Goal: Information Seeking & Learning: Learn about a topic

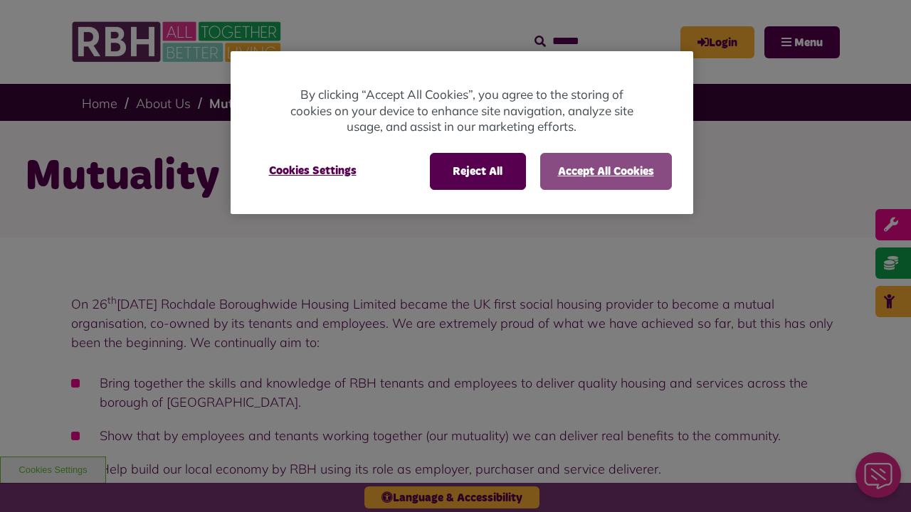
click at [605, 171] on button "Accept All Cookies" at bounding box center [606, 171] width 132 height 37
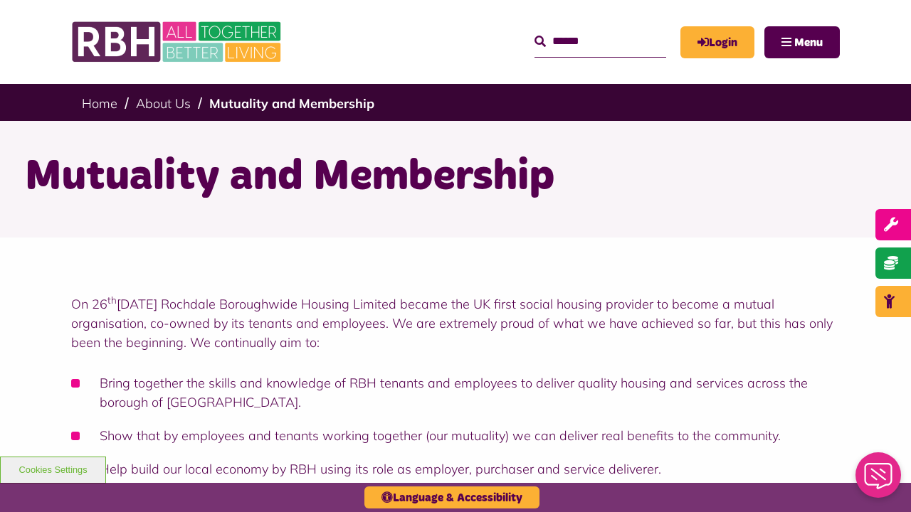
scroll to position [1327, 0]
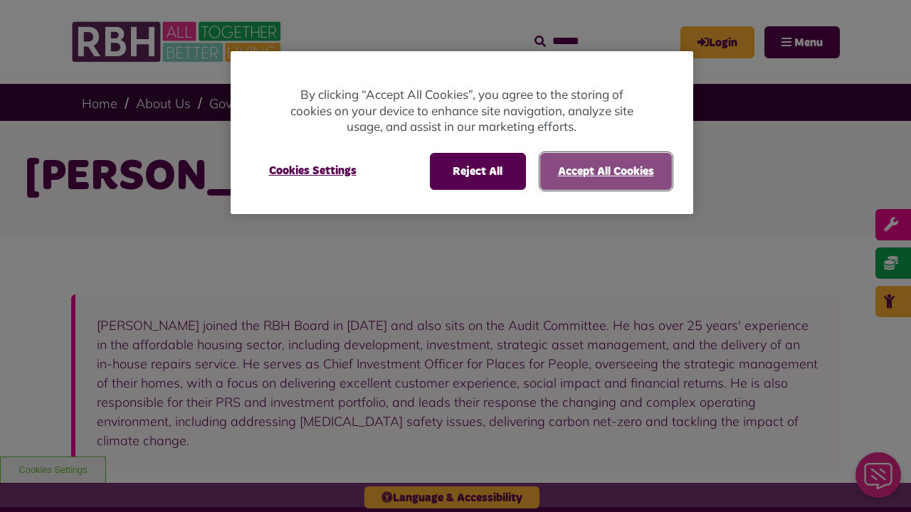
click at [605, 171] on button "Accept All Cookies" at bounding box center [606, 171] width 132 height 37
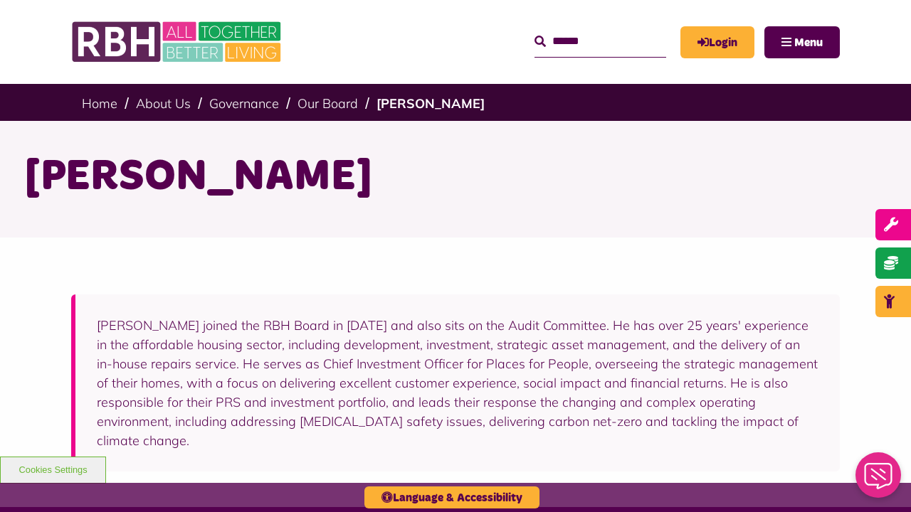
scroll to position [409, 0]
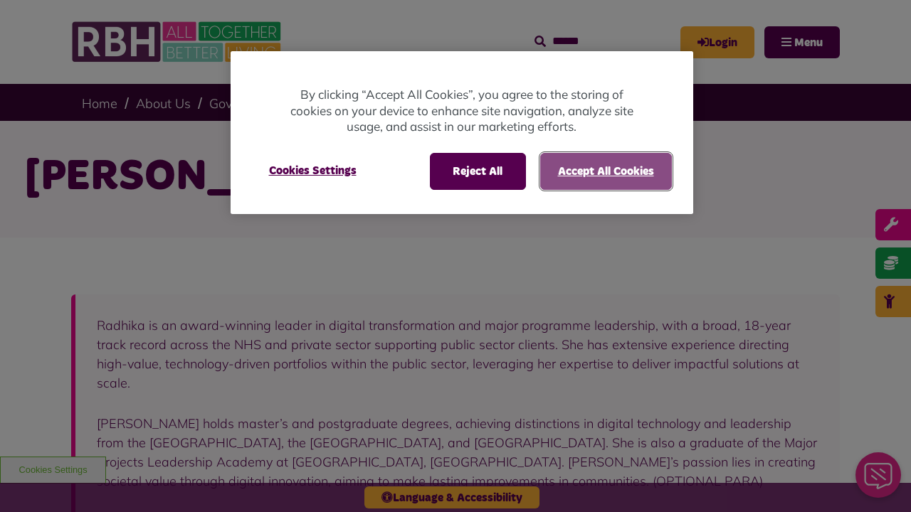
click at [605, 171] on button "Accept All Cookies" at bounding box center [606, 171] width 132 height 37
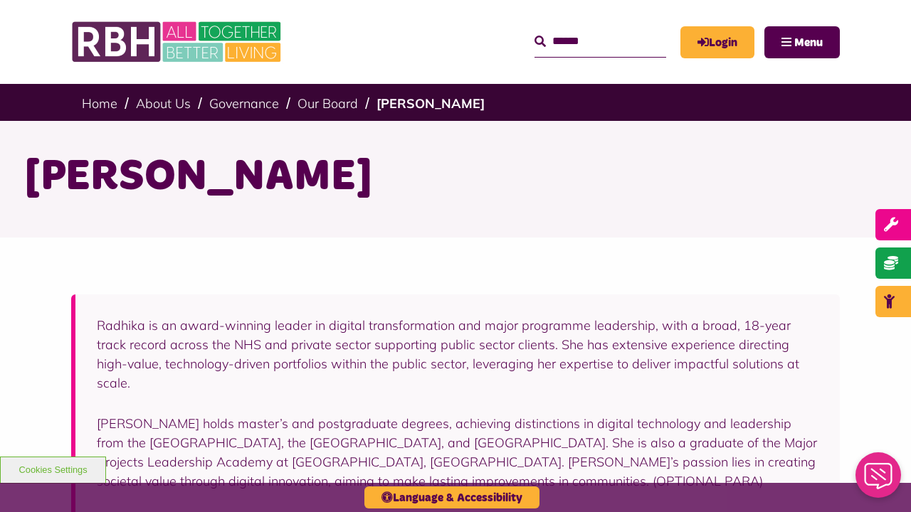
scroll to position [586, 0]
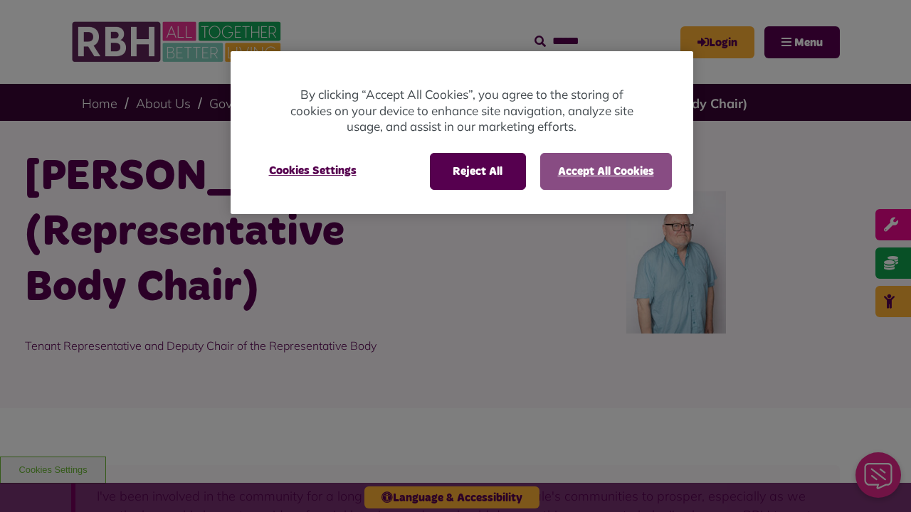
click at [605, 171] on button "Accept All Cookies" at bounding box center [606, 171] width 132 height 37
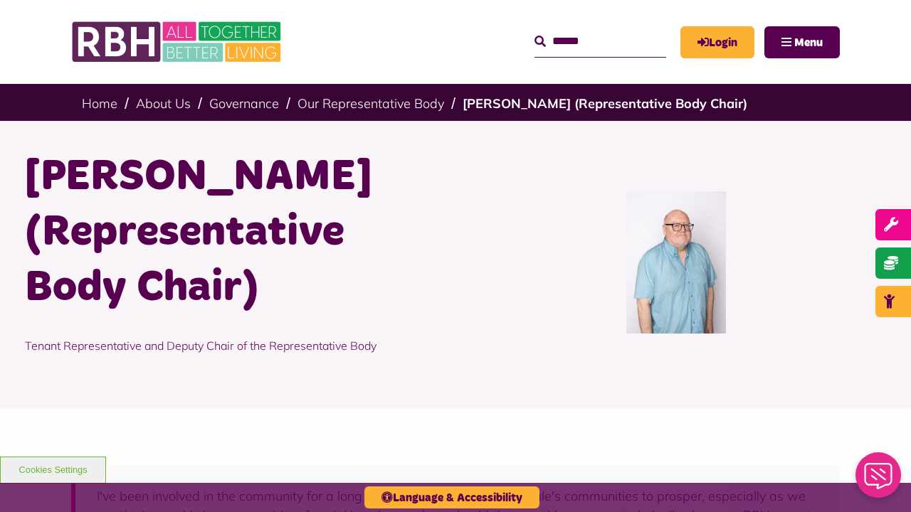
scroll to position [601, 0]
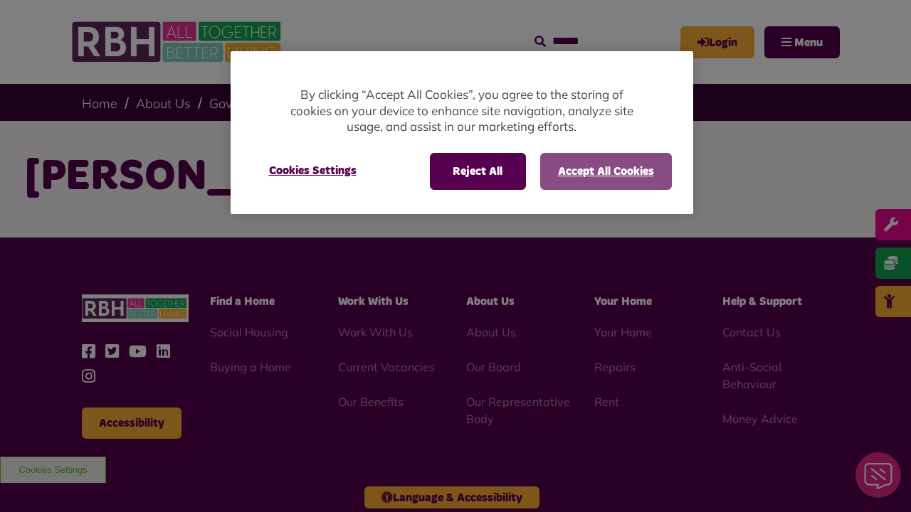
click at [605, 171] on button "Accept All Cookies" at bounding box center [606, 171] width 132 height 37
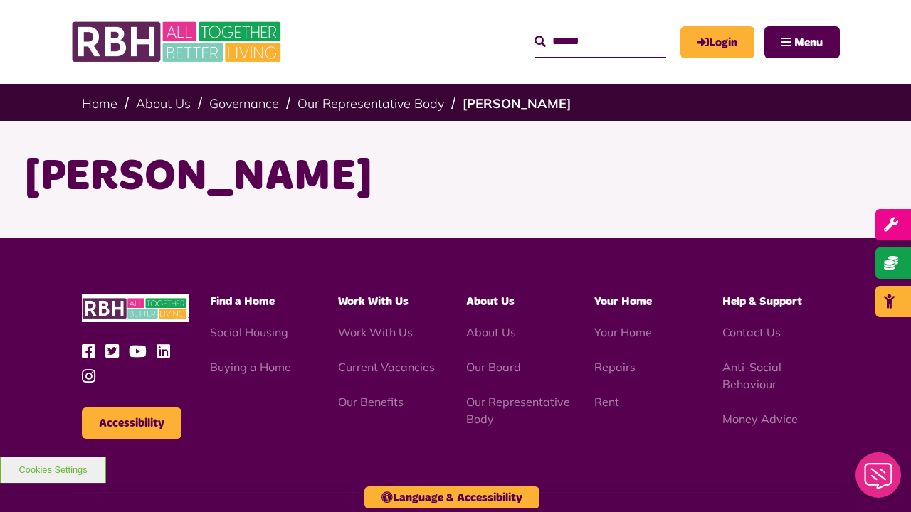
scroll to position [159, 0]
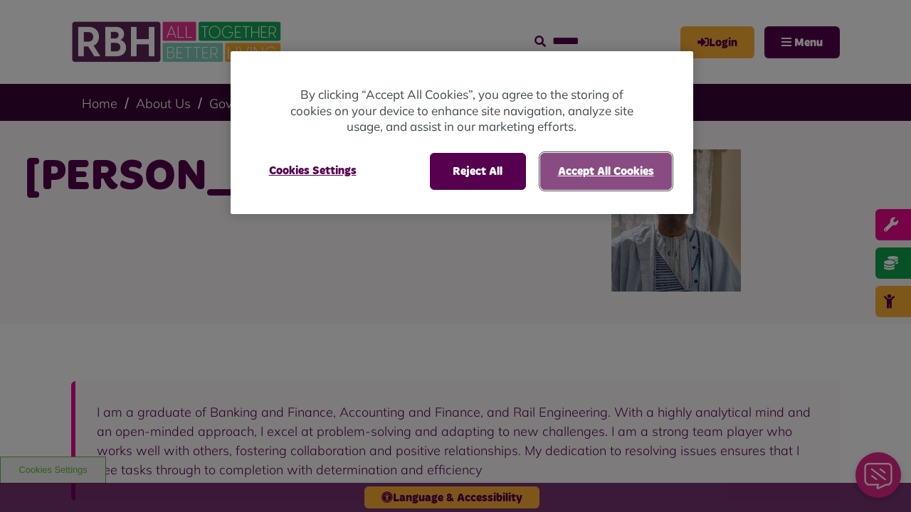
click at [605, 171] on button "Accept All Cookies" at bounding box center [606, 171] width 132 height 37
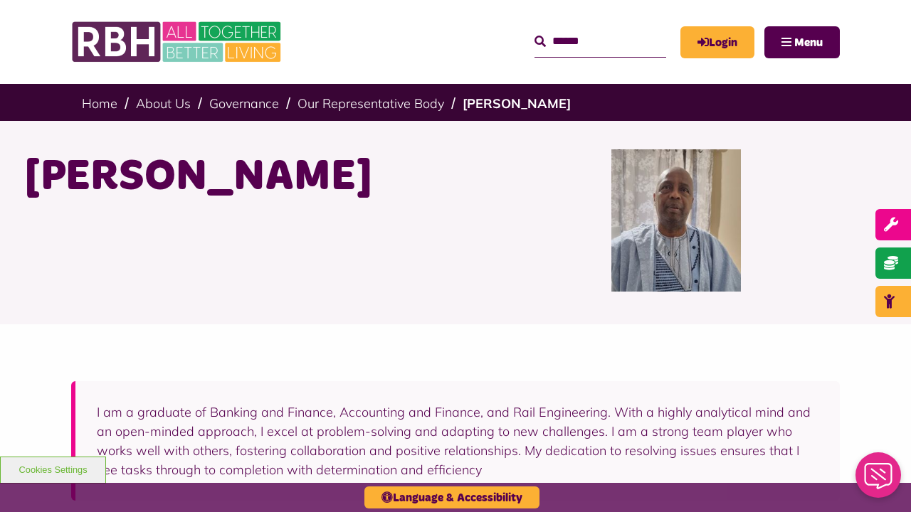
scroll to position [457, 0]
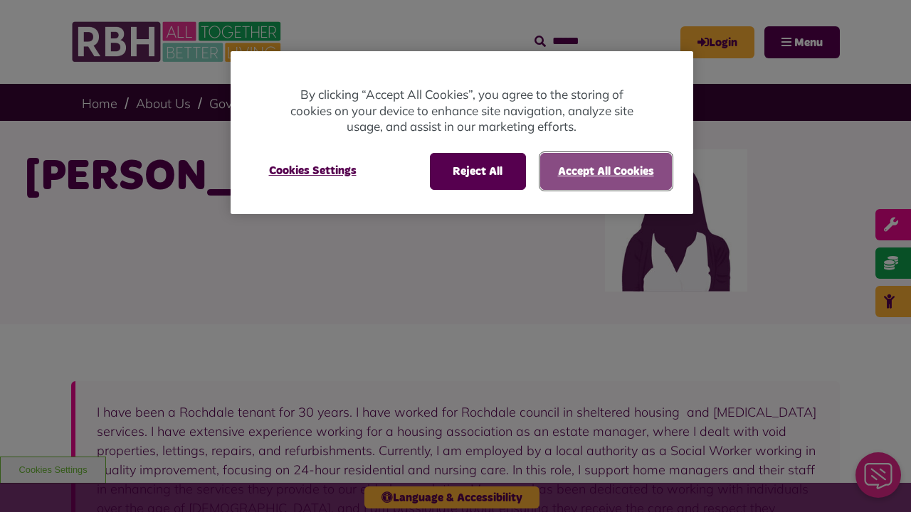
click at [605, 171] on button "Accept All Cookies" at bounding box center [606, 171] width 132 height 37
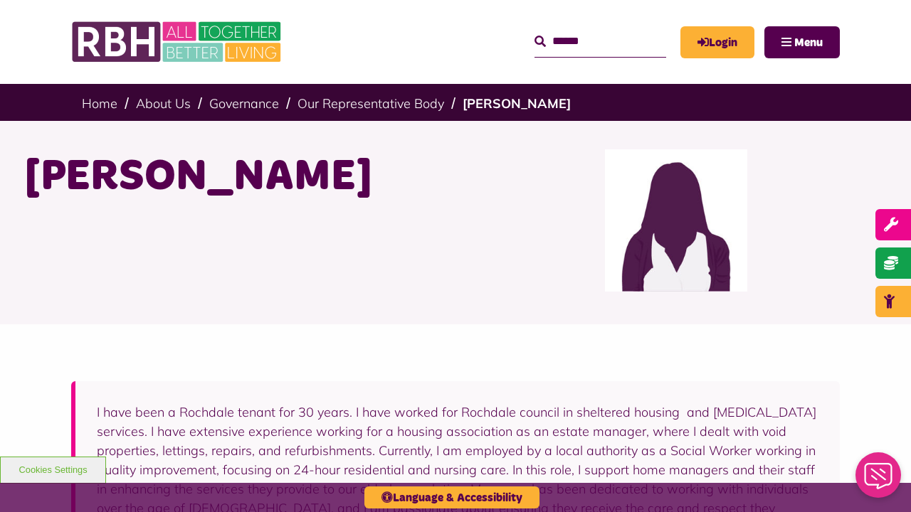
scroll to position [556, 0]
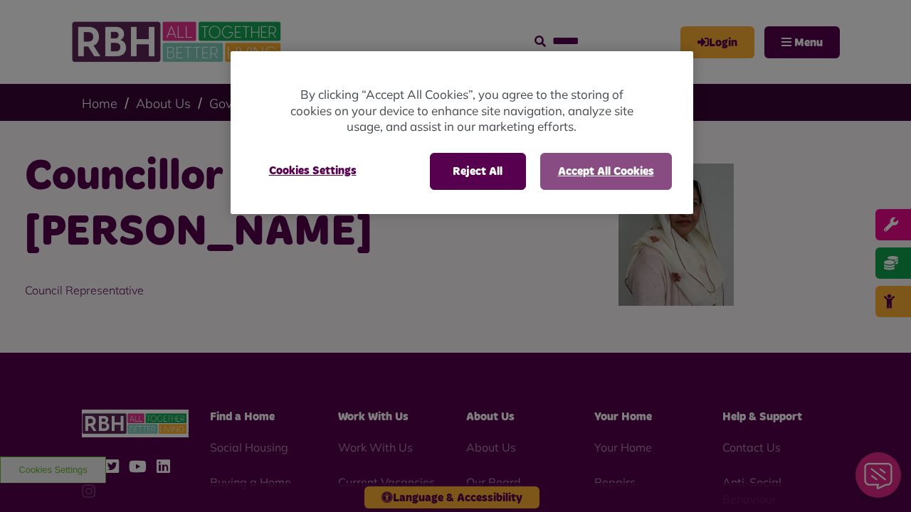
click at [605, 171] on button "Accept All Cookies" at bounding box center [606, 171] width 132 height 37
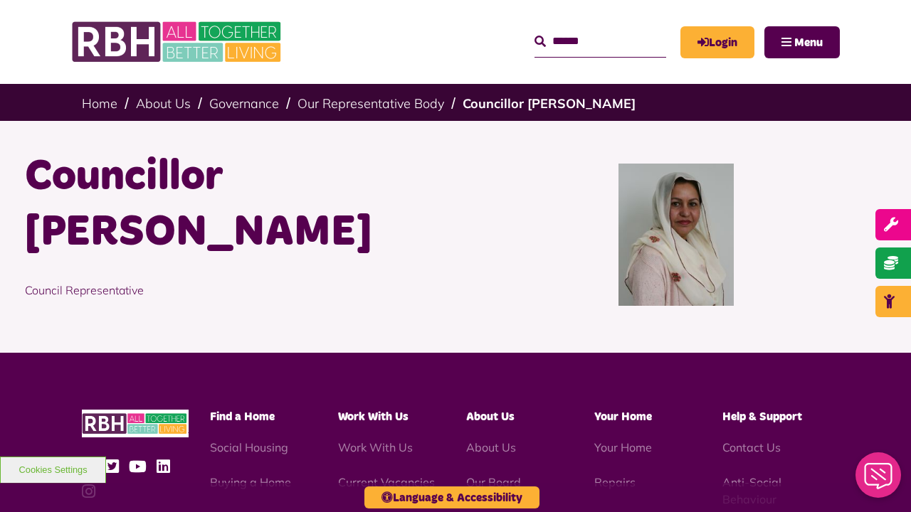
scroll to position [274, 0]
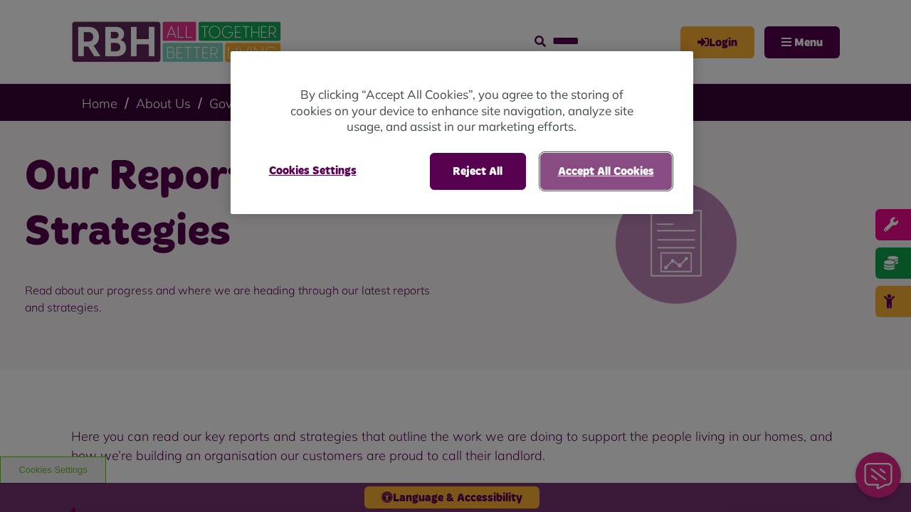
click at [605, 171] on button "Accept All Cookies" at bounding box center [606, 171] width 132 height 37
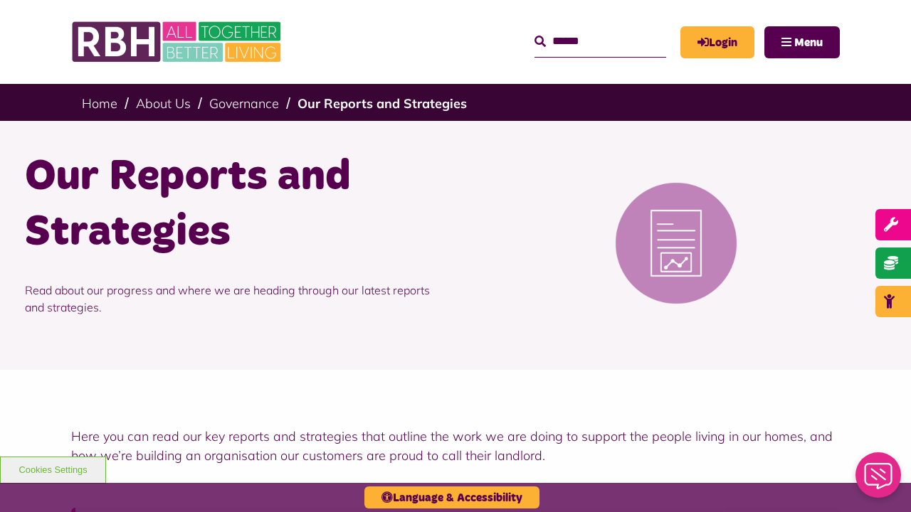
scroll to position [1125, 0]
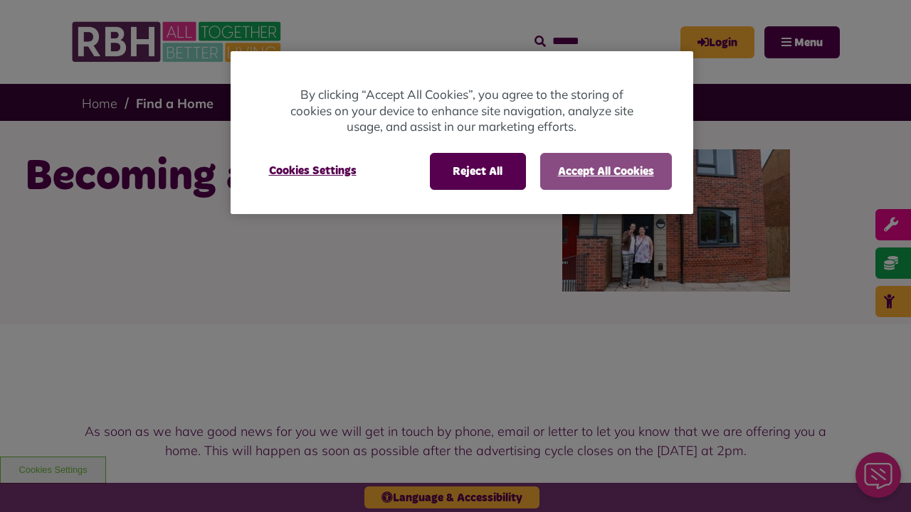
click at [605, 171] on button "Accept All Cookies" at bounding box center [606, 171] width 132 height 37
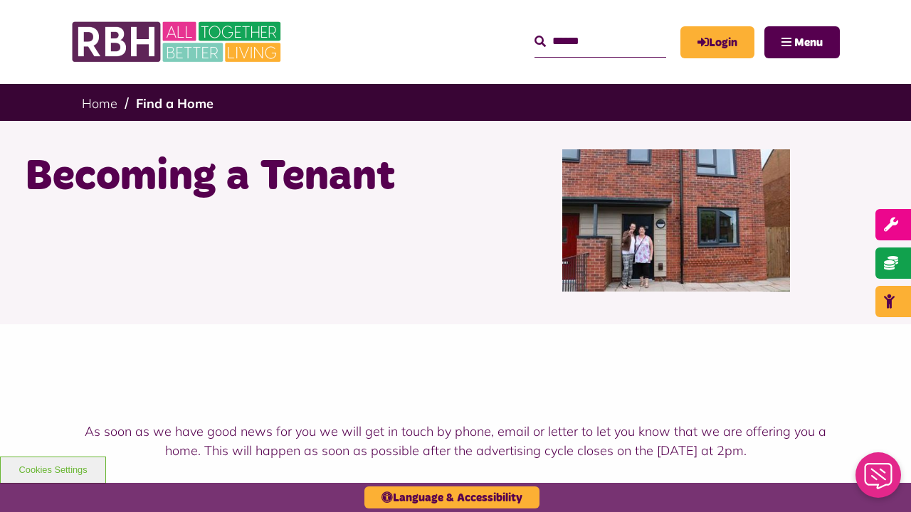
scroll to position [983, 0]
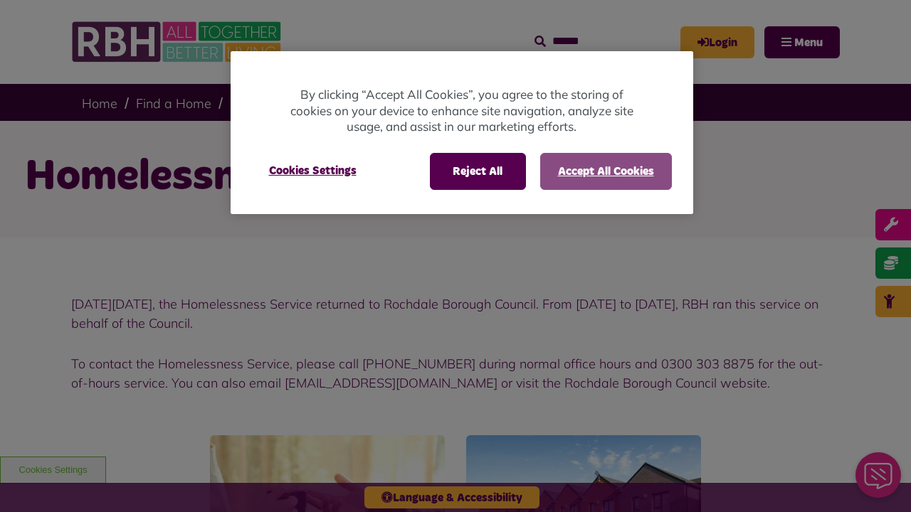
click at [605, 171] on button "Accept All Cookies" at bounding box center [606, 171] width 132 height 37
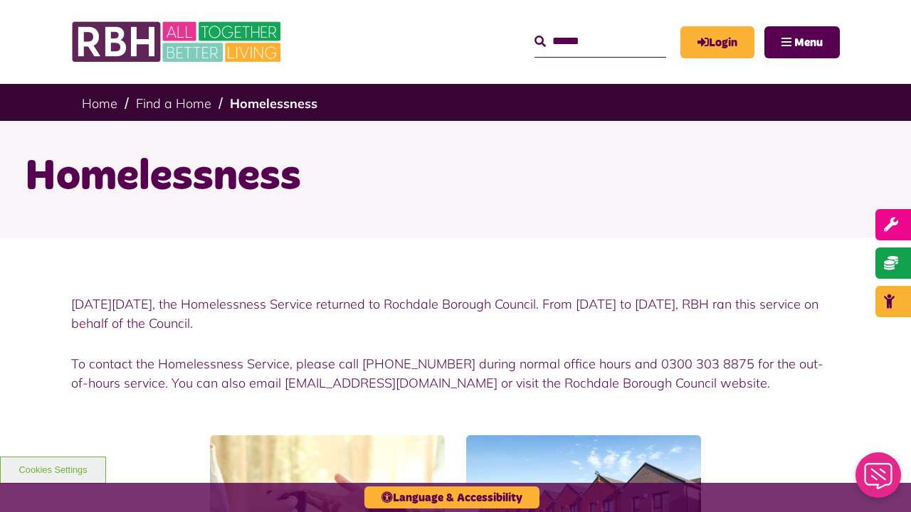
scroll to position [703, 0]
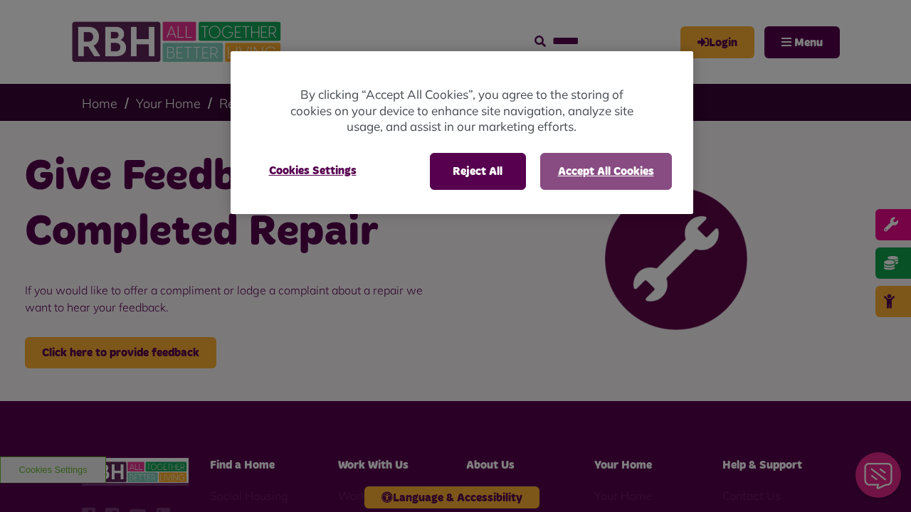
click at [605, 171] on button "Accept All Cookies" at bounding box center [606, 171] width 132 height 37
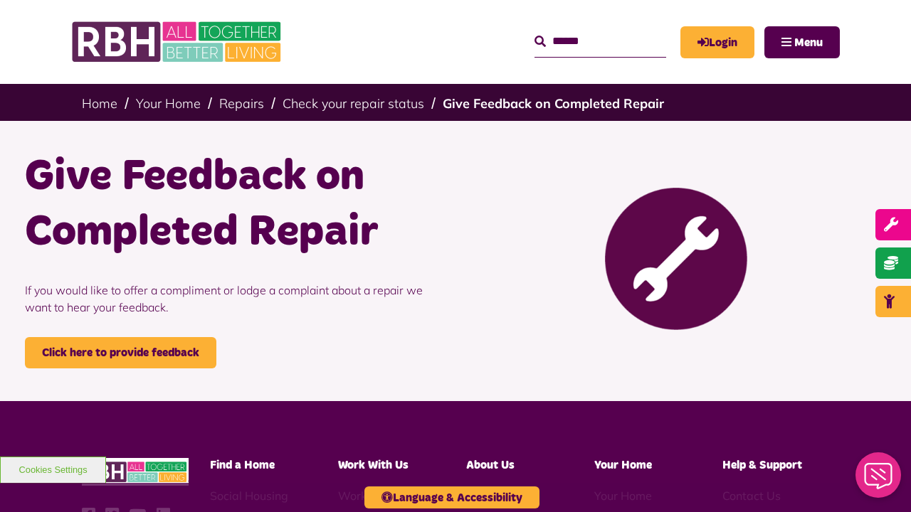
scroll to position [322, 0]
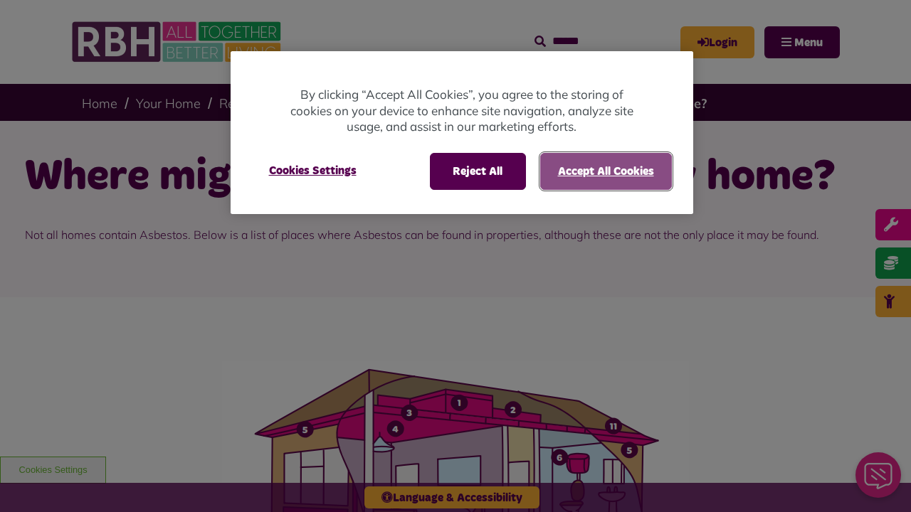
click at [605, 171] on button "Accept All Cookies" at bounding box center [606, 171] width 132 height 37
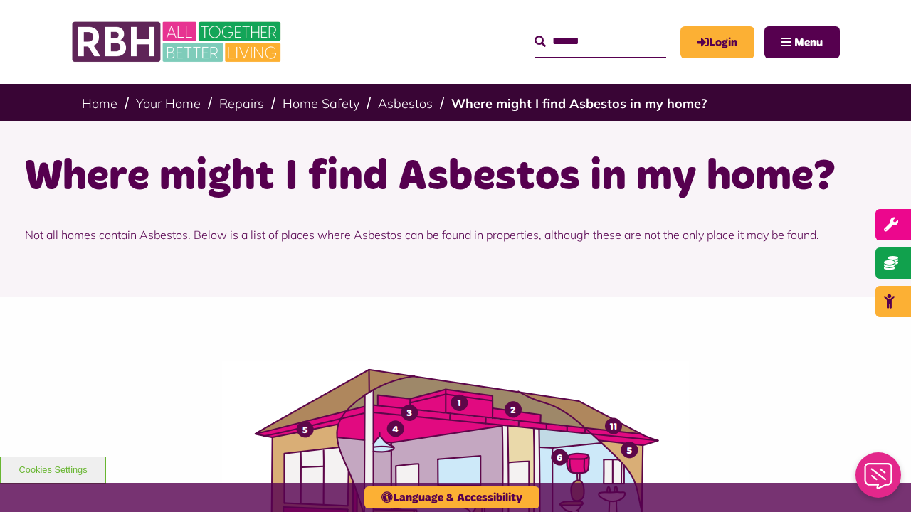
scroll to position [1185, 0]
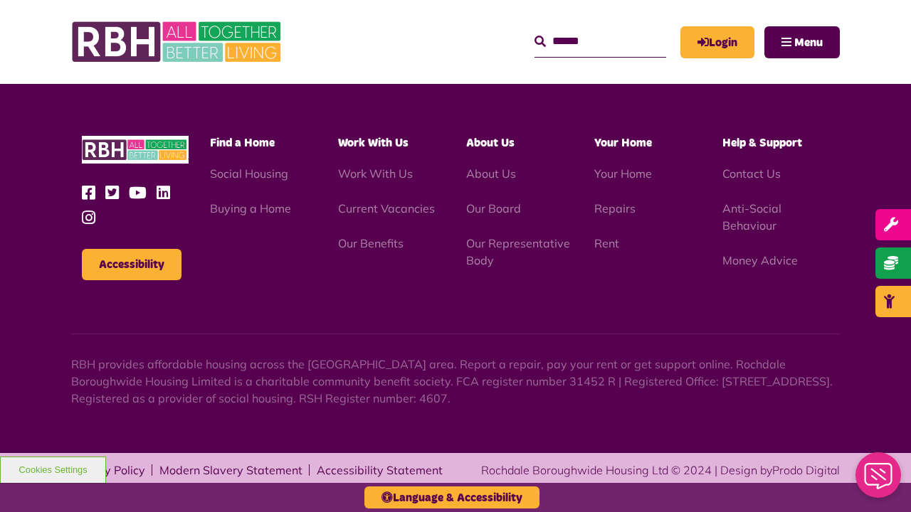
scroll to position [1185, 0]
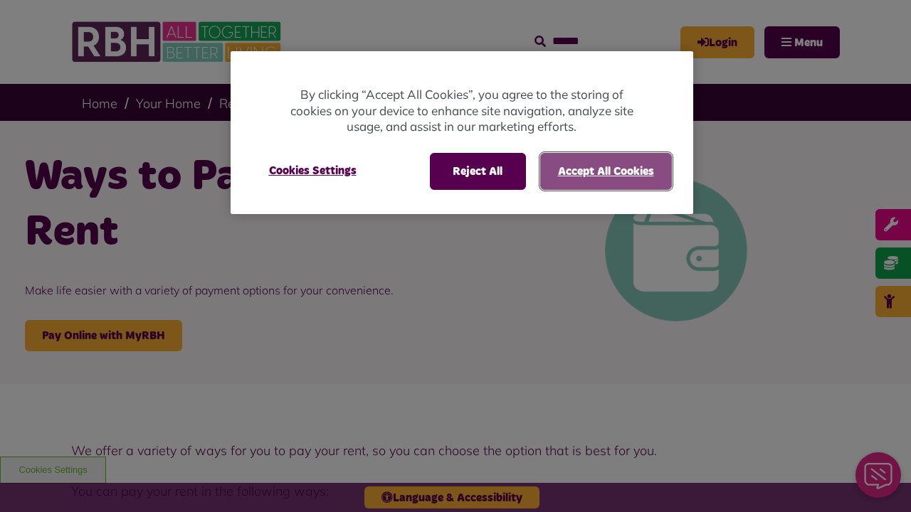
click at [605, 171] on button "Accept All Cookies" at bounding box center [606, 171] width 132 height 37
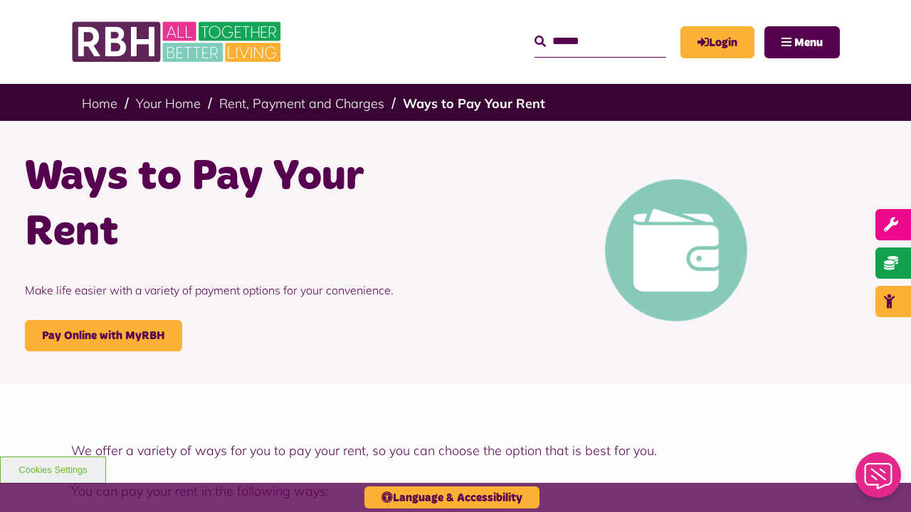
scroll to position [1616, 0]
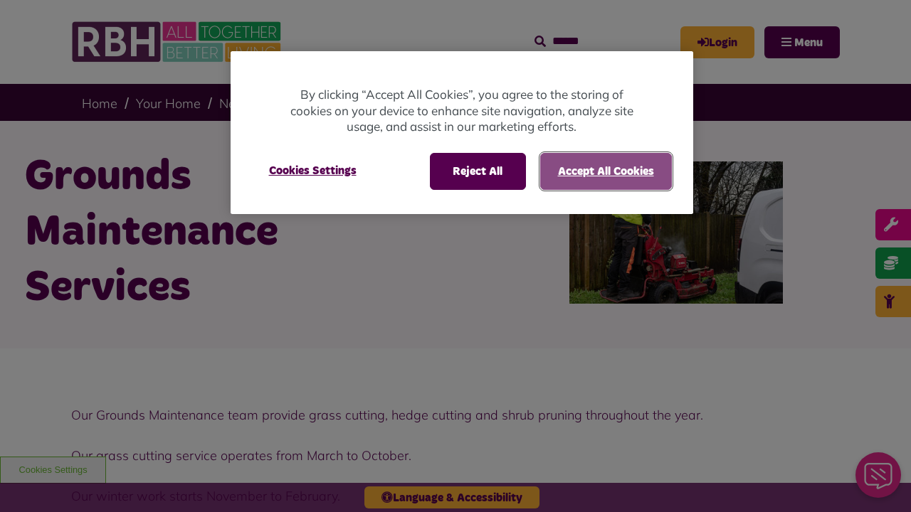
click at [605, 171] on button "Accept All Cookies" at bounding box center [606, 171] width 132 height 37
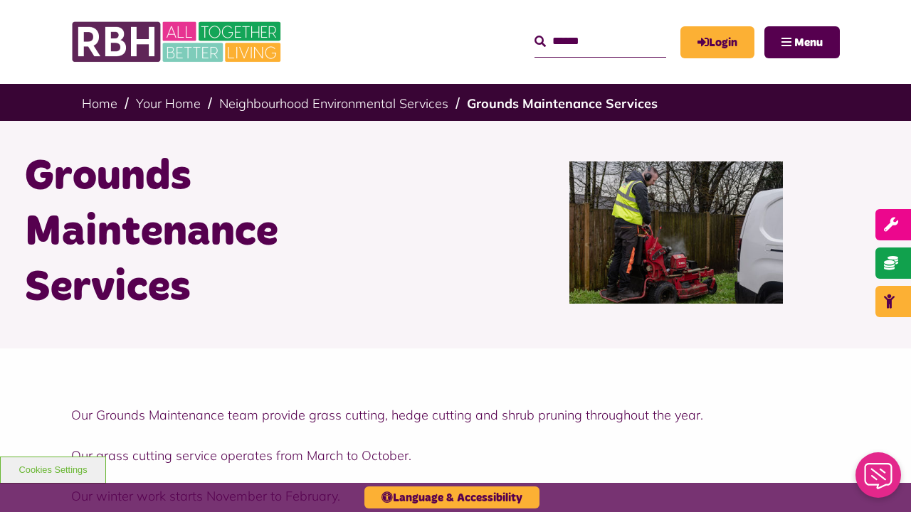
scroll to position [2575, 0]
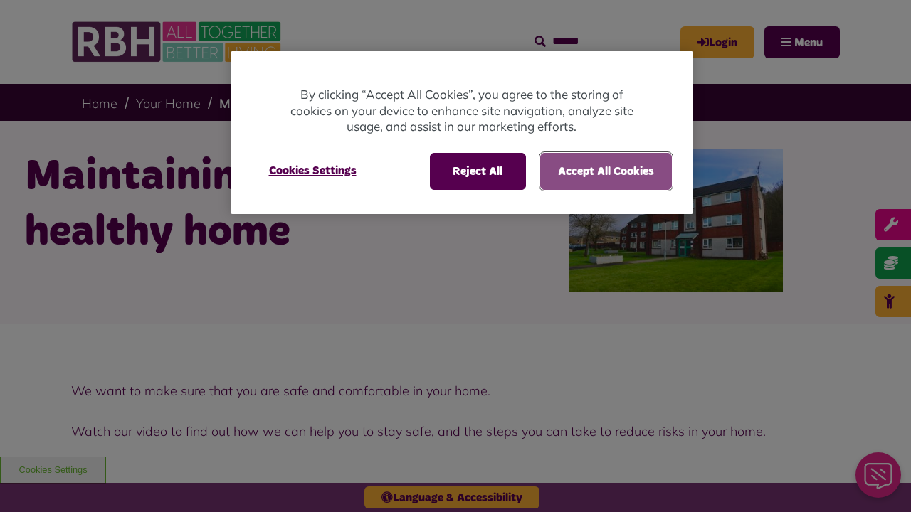
click at [605, 171] on button "Accept All Cookies" at bounding box center [606, 171] width 132 height 37
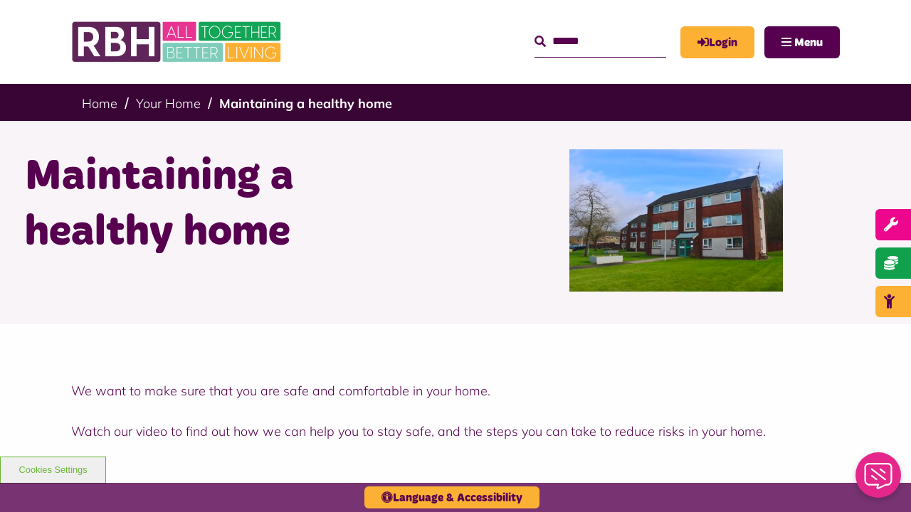
scroll to position [1433, 0]
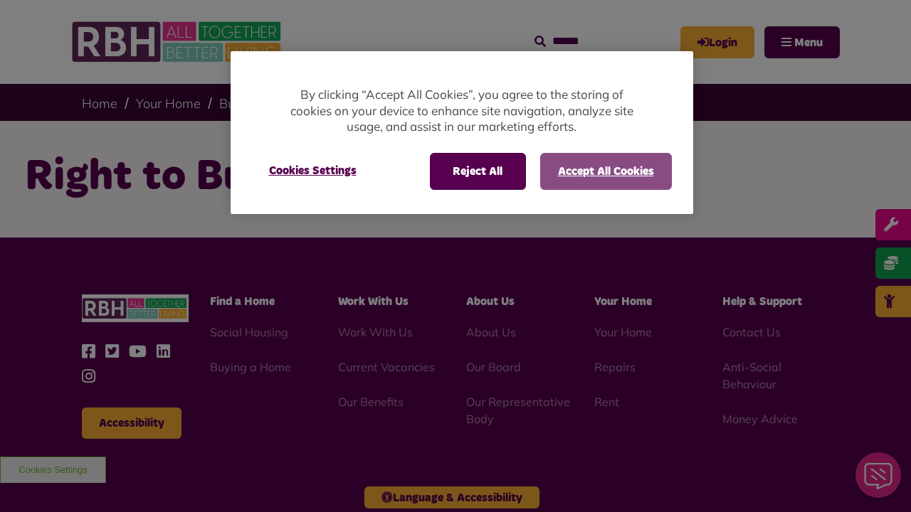
click at [605, 171] on button "Accept All Cookies" at bounding box center [606, 171] width 132 height 37
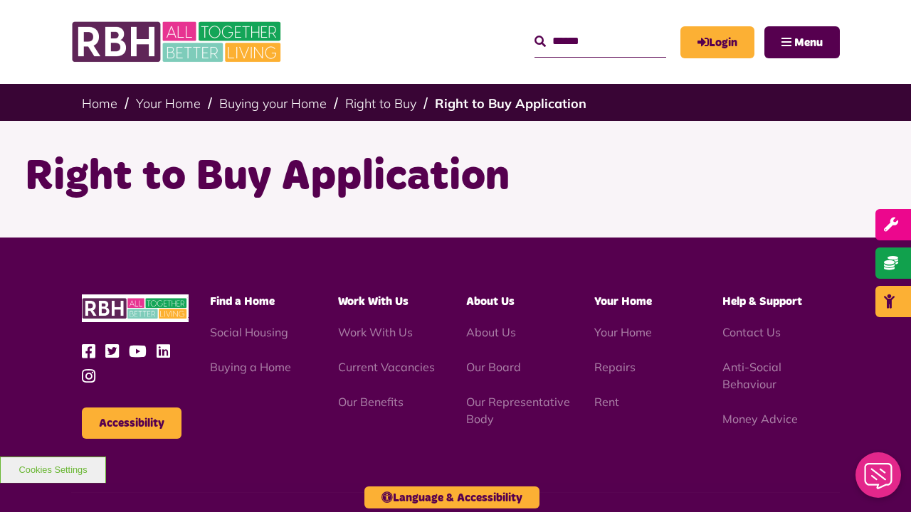
scroll to position [159, 0]
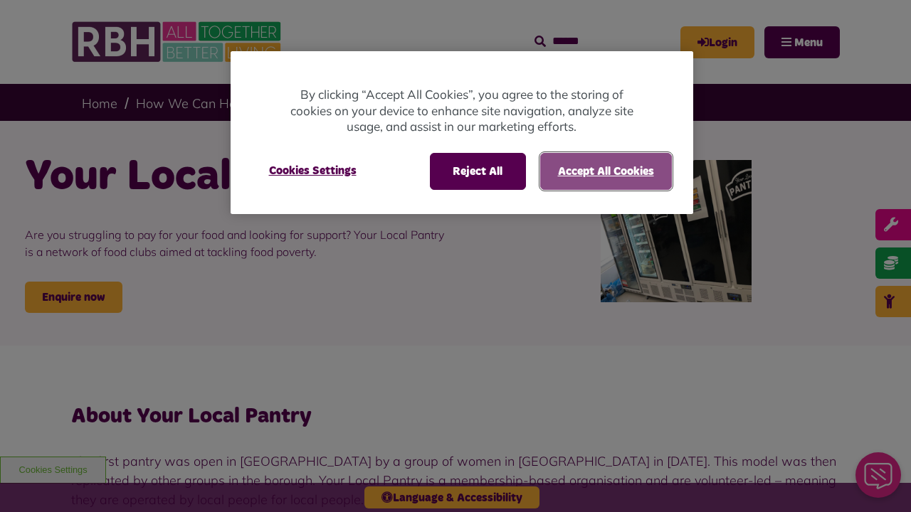
click at [605, 171] on button "Accept All Cookies" at bounding box center [606, 171] width 132 height 37
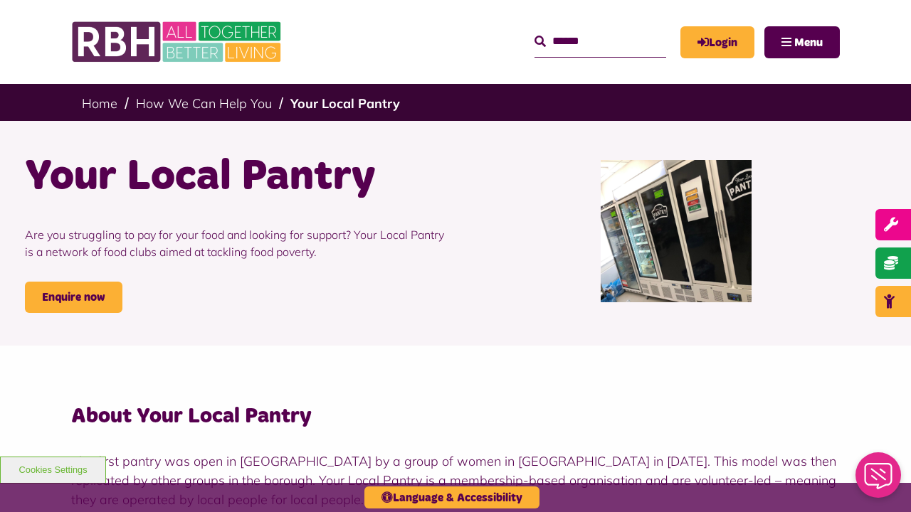
scroll to position [1325, 0]
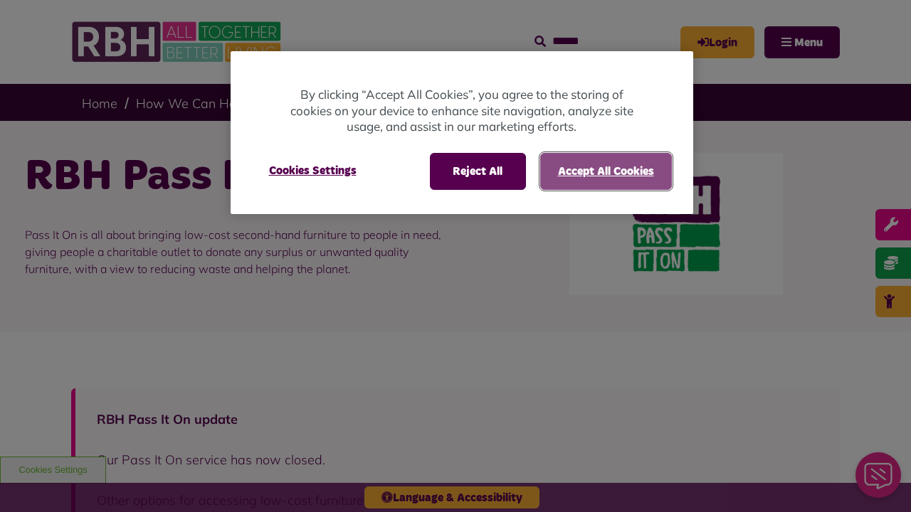
click at [605, 171] on button "Accept All Cookies" at bounding box center [606, 171] width 132 height 37
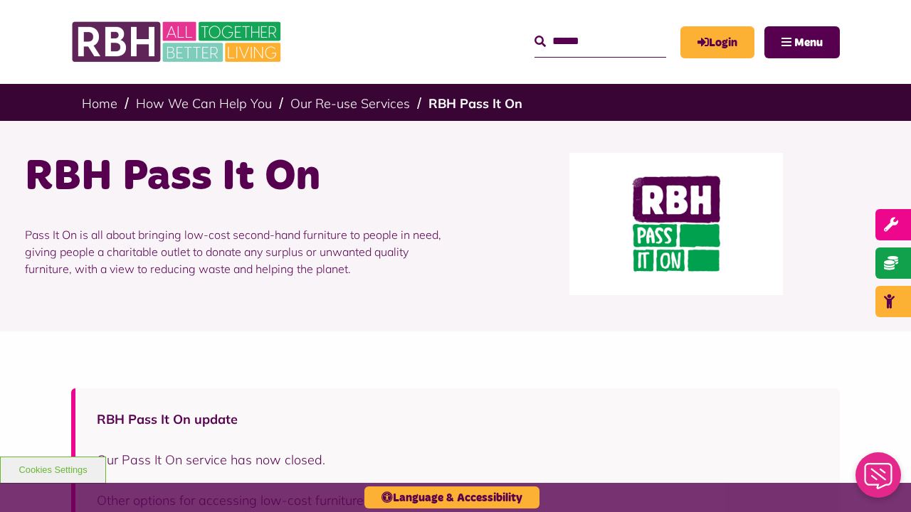
scroll to position [930, 0]
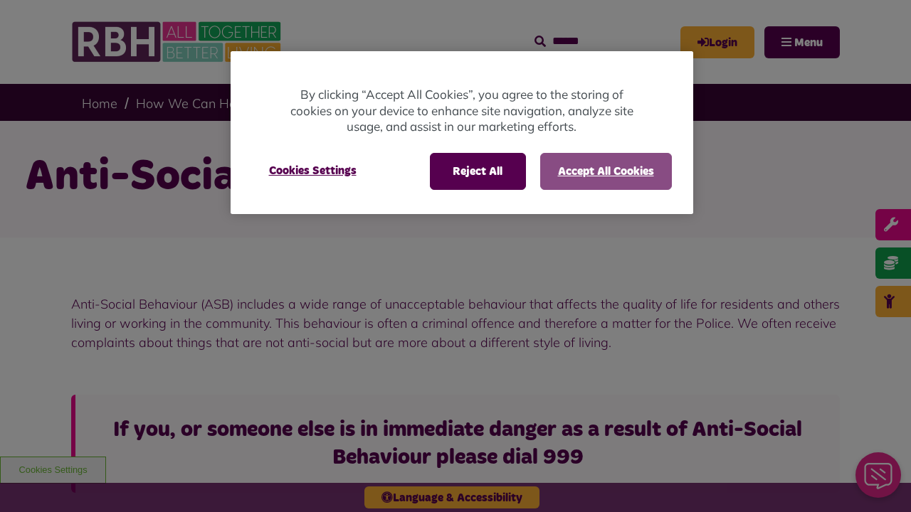
click at [605, 171] on button "Accept All Cookies" at bounding box center [606, 171] width 132 height 37
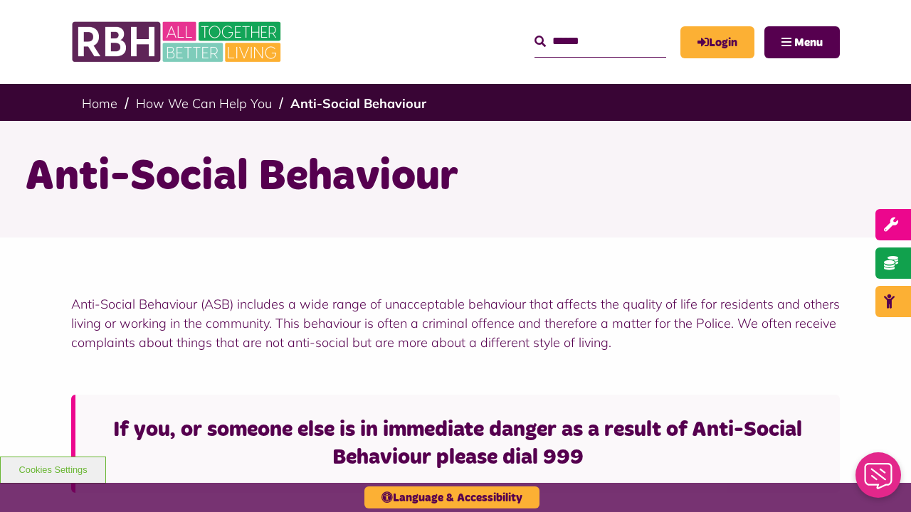
scroll to position [1471, 0]
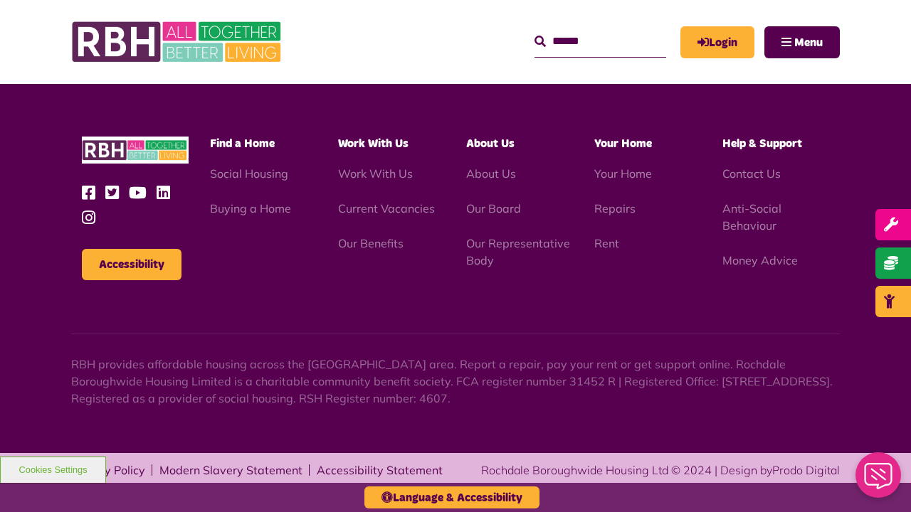
scroll to position [1471, 0]
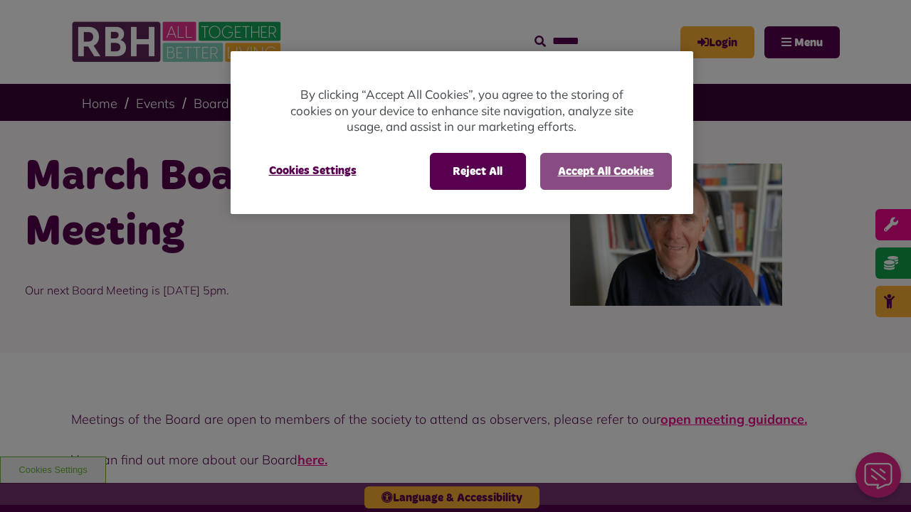
click at [605, 171] on button "Accept All Cookies" at bounding box center [606, 171] width 132 height 37
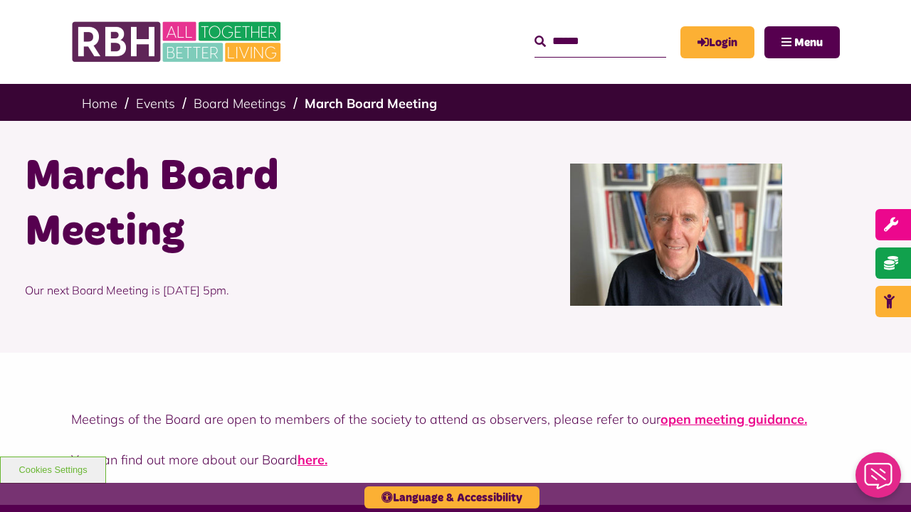
scroll to position [426, 0]
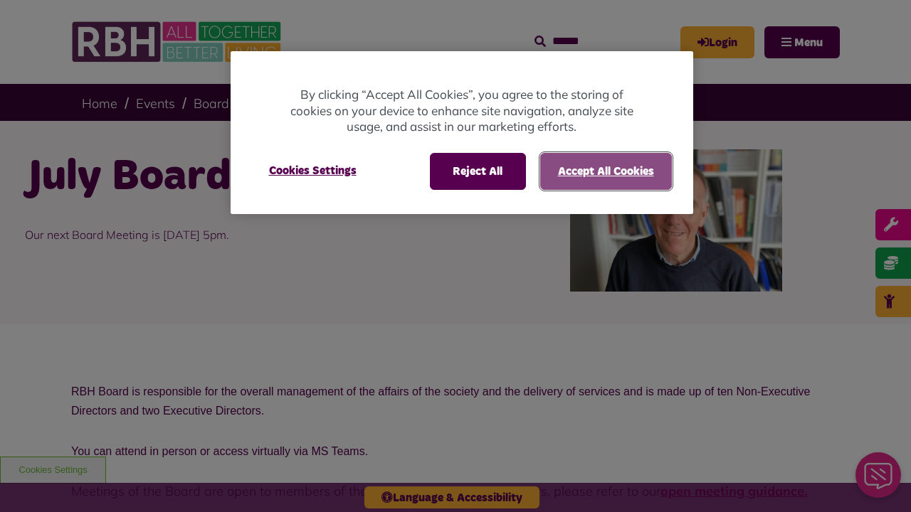
click at [605, 171] on button "Accept All Cookies" at bounding box center [606, 171] width 132 height 37
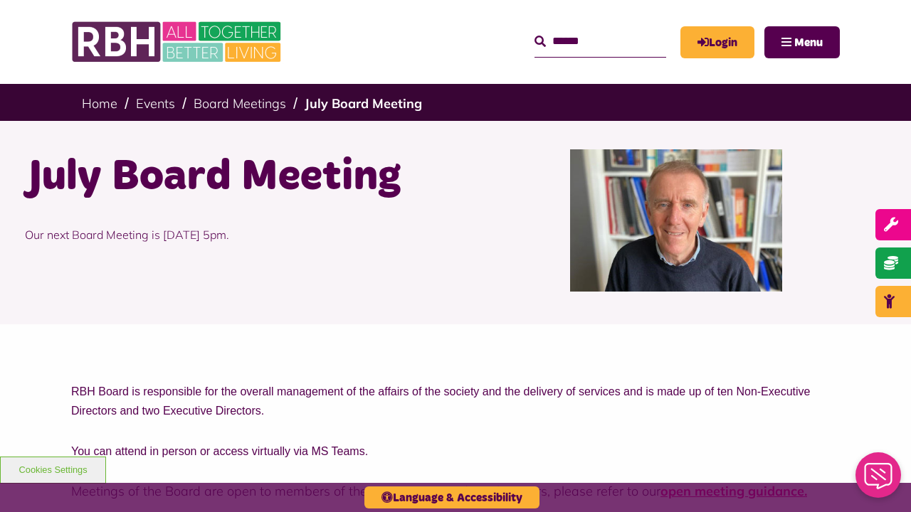
scroll to position [558, 0]
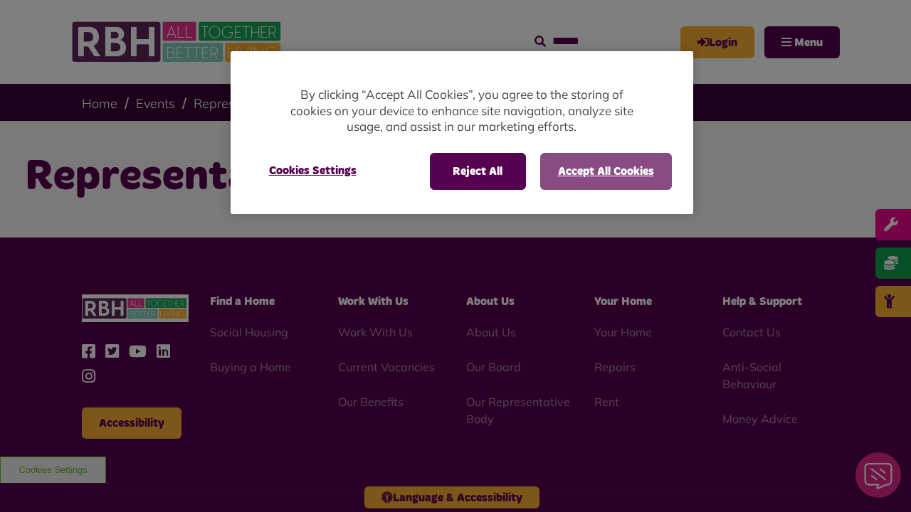
click at [605, 171] on button "Accept All Cookies" at bounding box center [606, 171] width 132 height 37
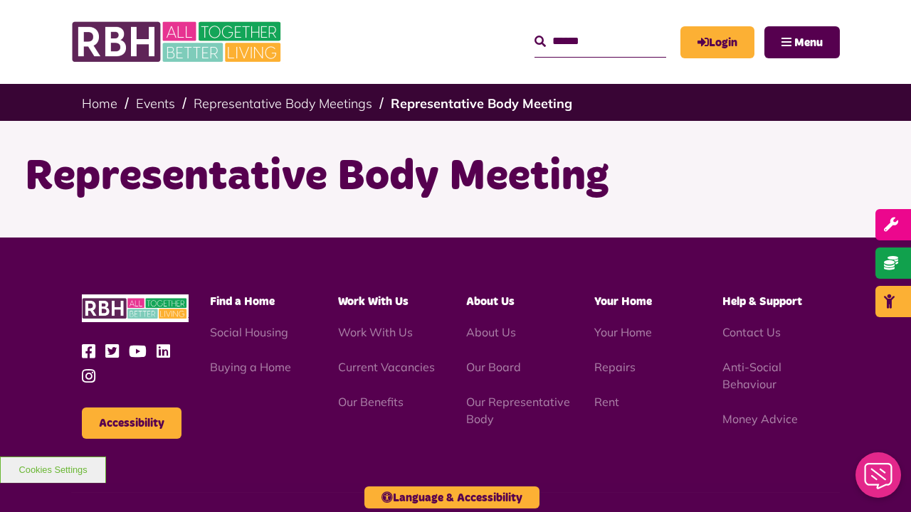
scroll to position [159, 0]
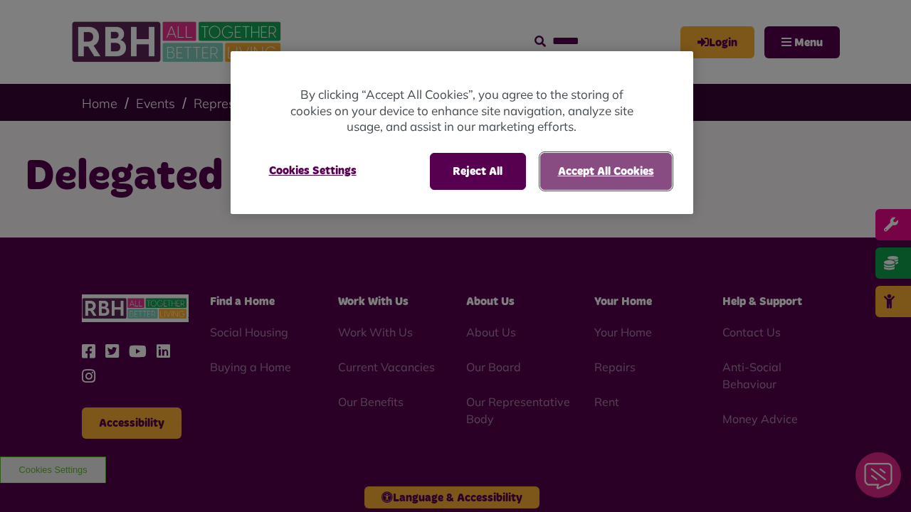
click at [605, 171] on button "Accept All Cookies" at bounding box center [606, 171] width 132 height 37
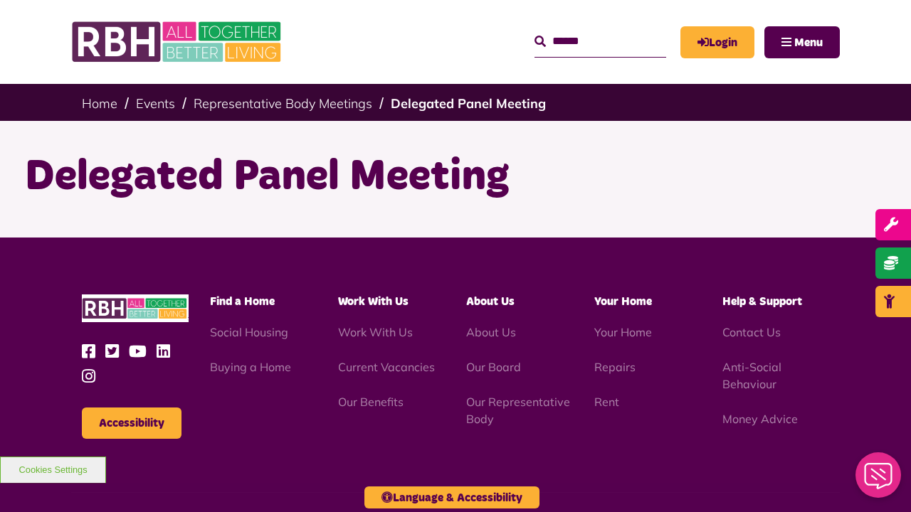
scroll to position [159, 0]
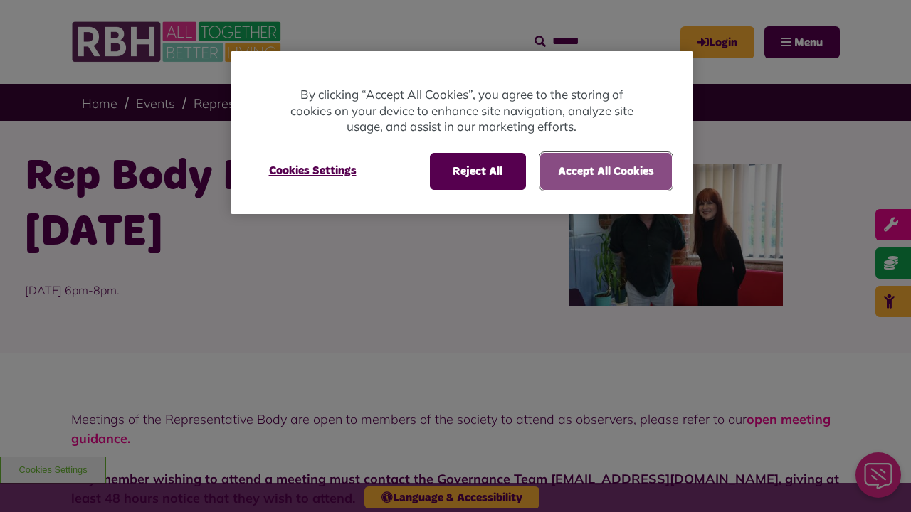
click at [605, 171] on button "Accept All Cookies" at bounding box center [606, 171] width 132 height 37
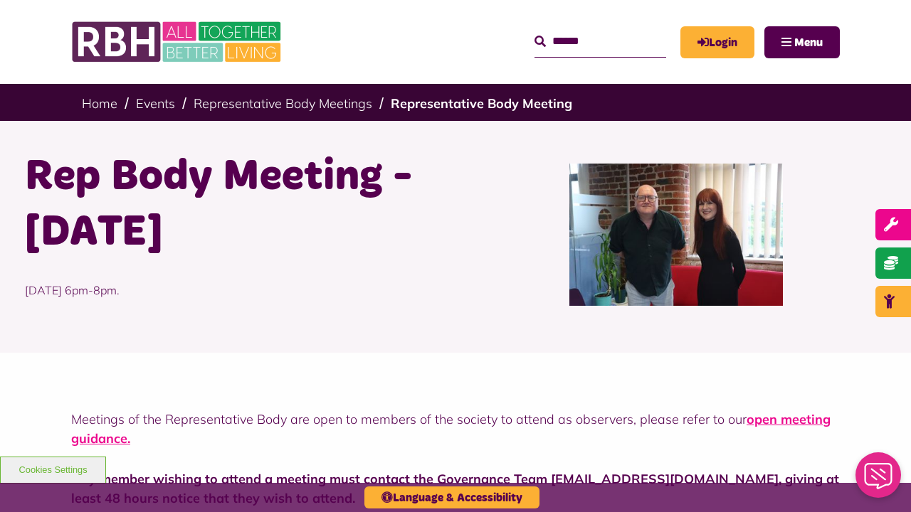
scroll to position [505, 0]
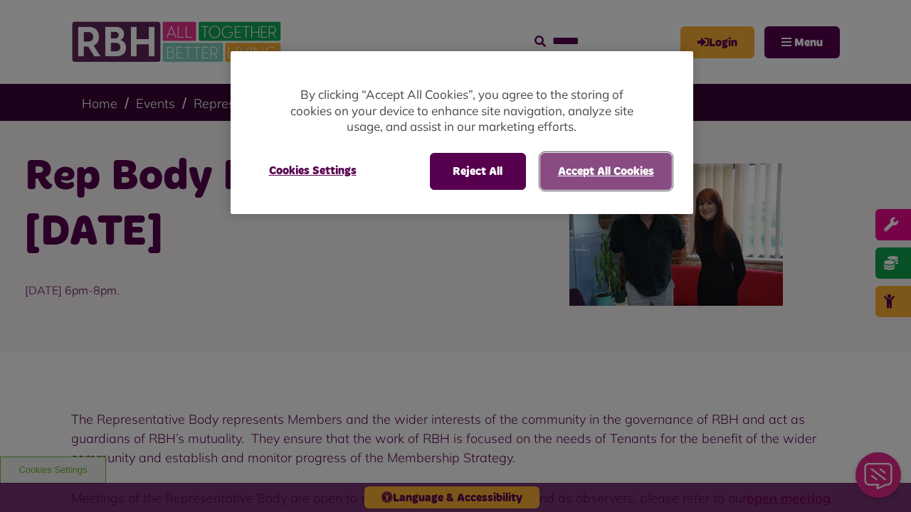
click at [605, 171] on button "Accept All Cookies" at bounding box center [606, 171] width 132 height 37
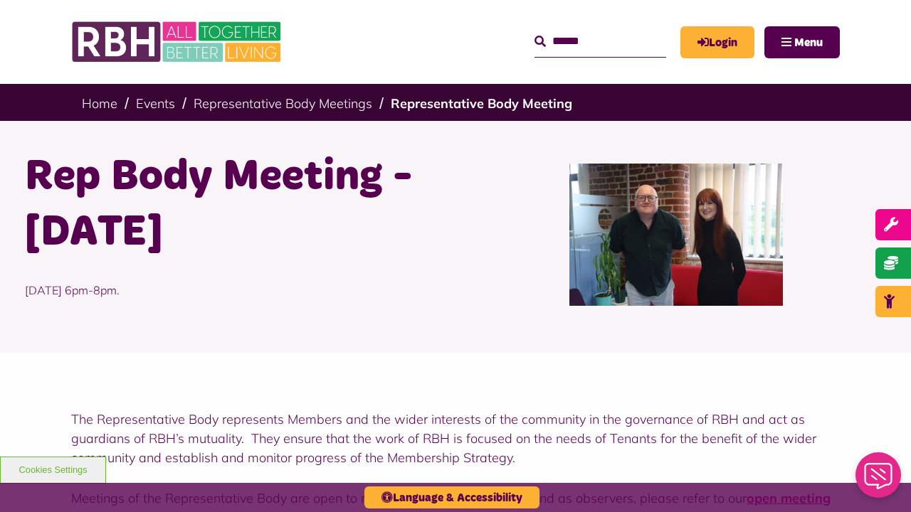
scroll to position [625, 0]
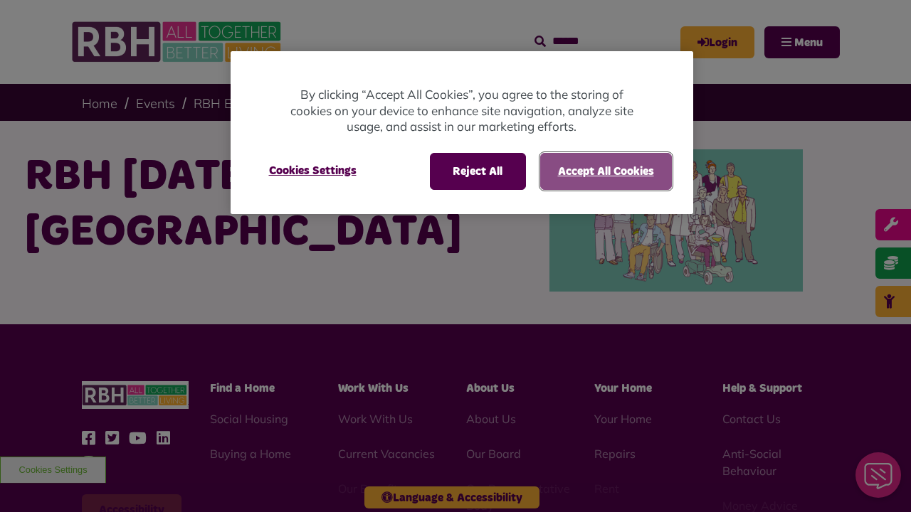
click at [605, 171] on button "Accept All Cookies" at bounding box center [606, 171] width 132 height 37
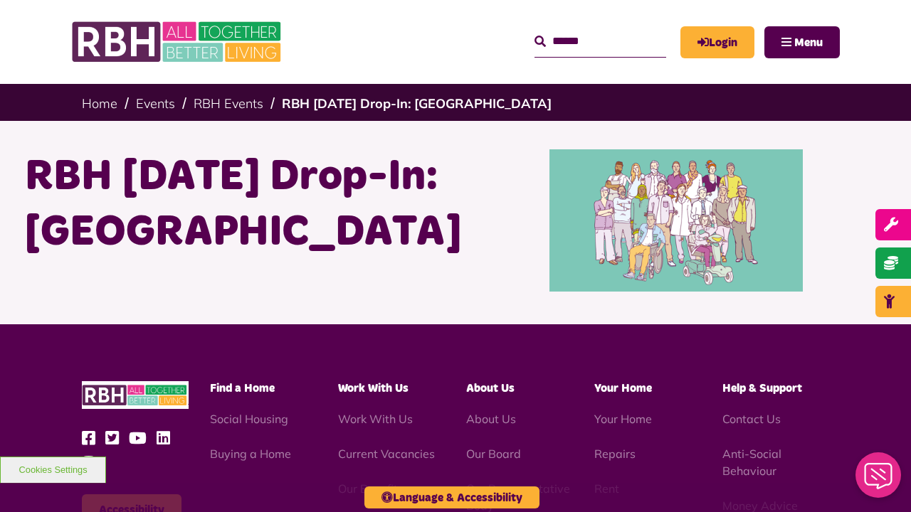
scroll to position [245, 0]
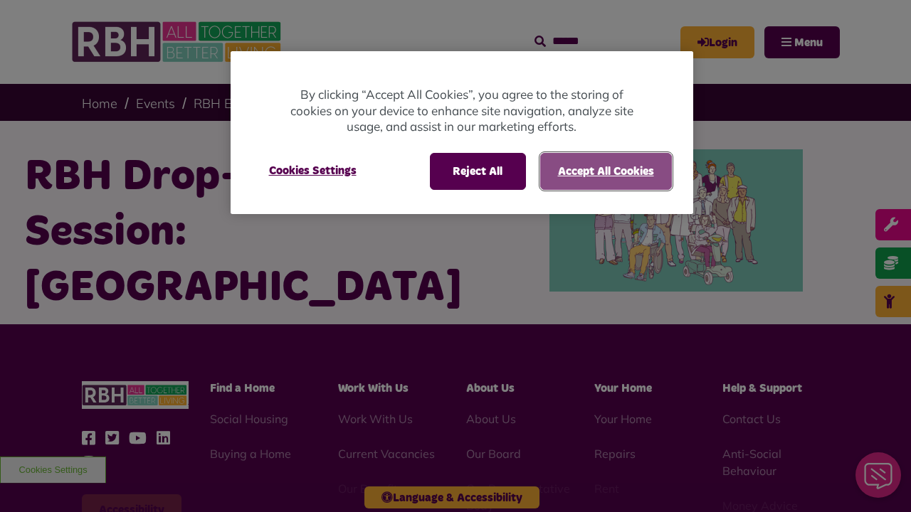
click at [605, 171] on button "Accept All Cookies" at bounding box center [606, 171] width 132 height 37
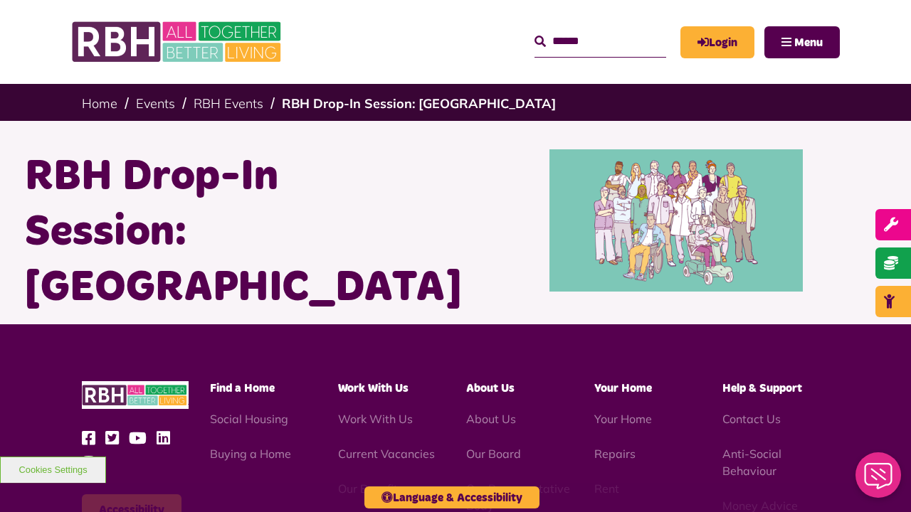
scroll to position [245, 0]
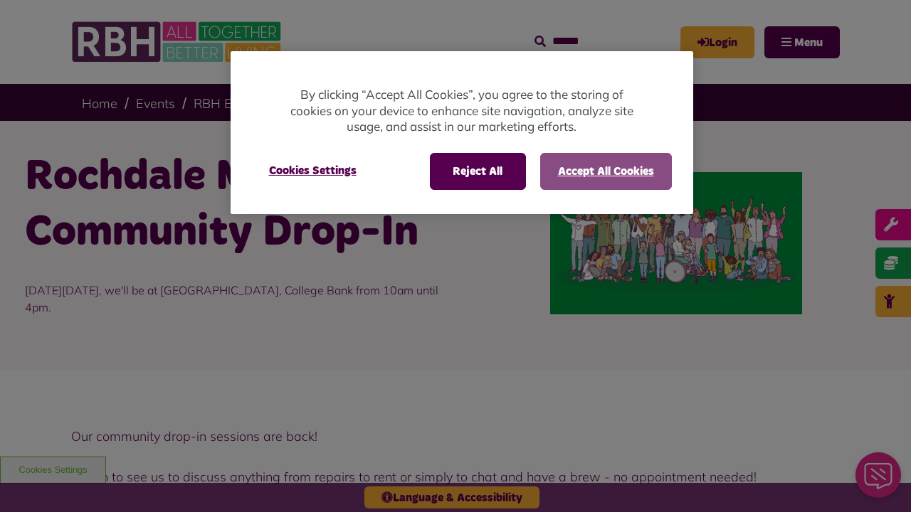
click at [605, 171] on button "Accept All Cookies" at bounding box center [606, 171] width 132 height 37
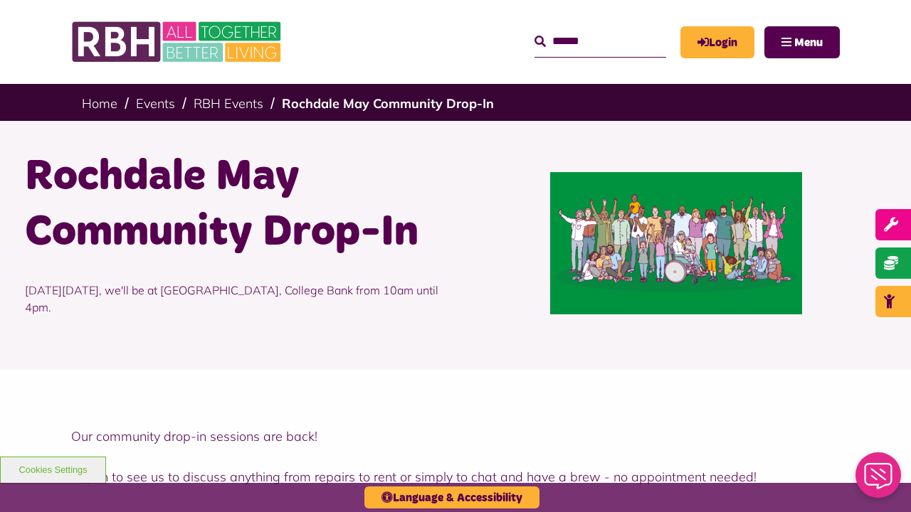
scroll to position [861, 0]
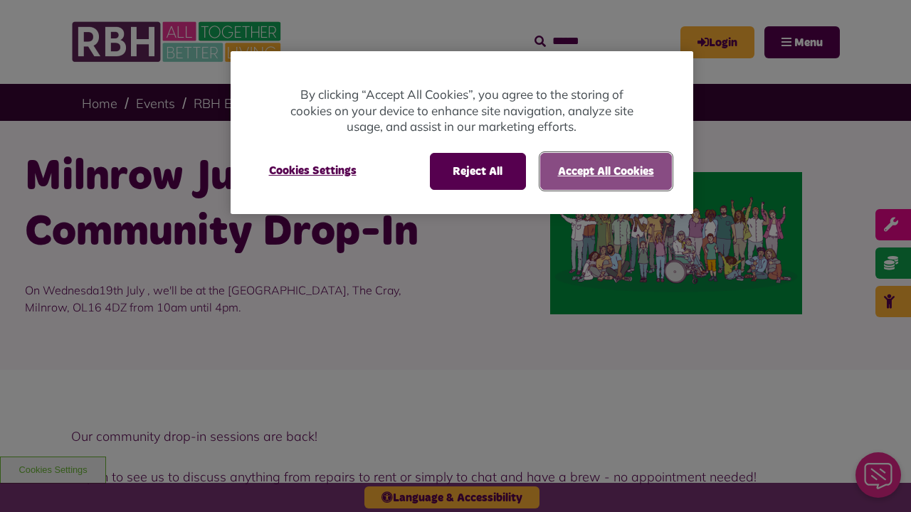
click at [605, 171] on button "Accept All Cookies" at bounding box center [606, 171] width 132 height 37
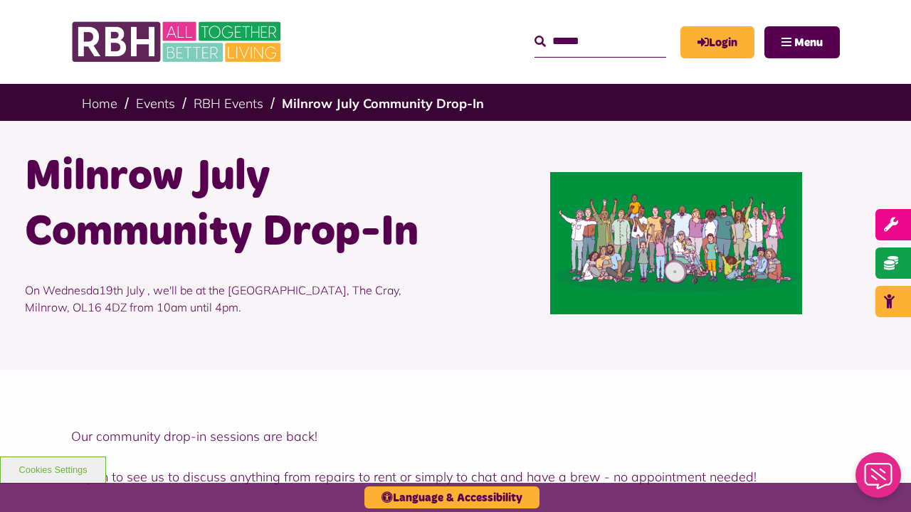
scroll to position [861, 0]
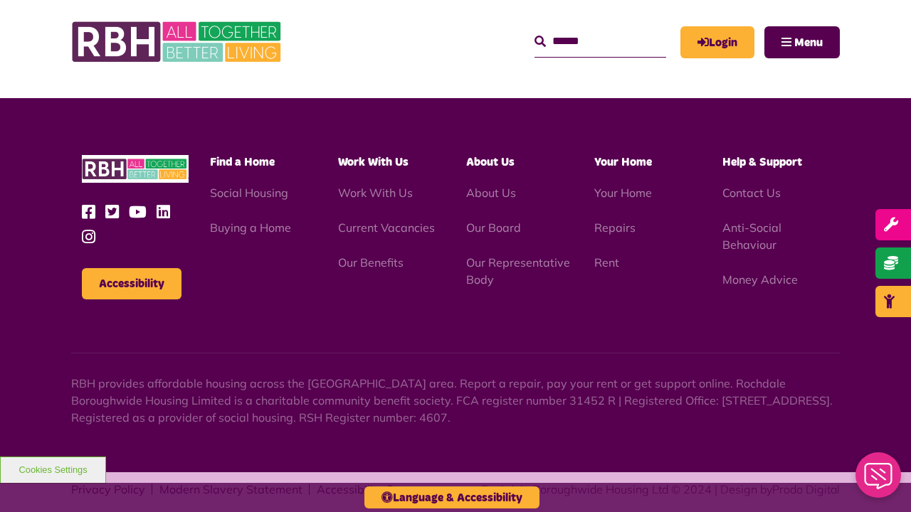
scroll to position [861, 0]
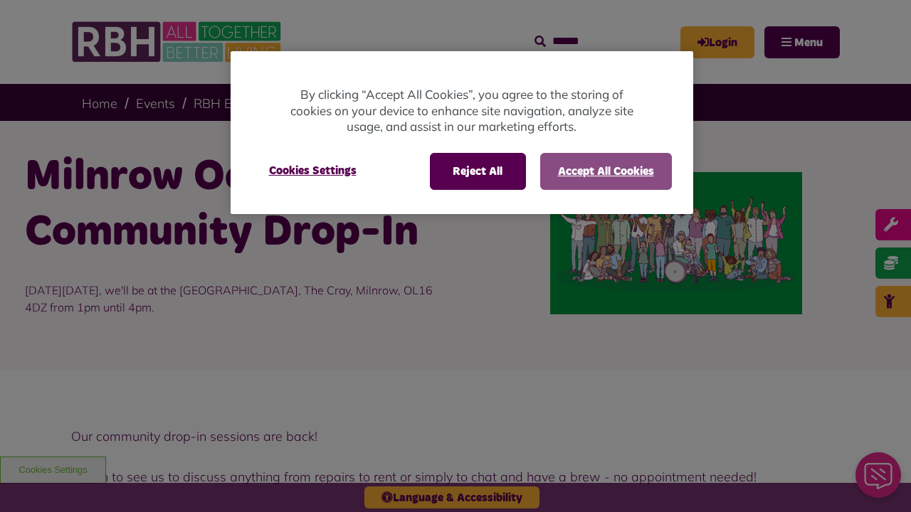
click at [605, 171] on button "Accept All Cookies" at bounding box center [606, 171] width 132 height 37
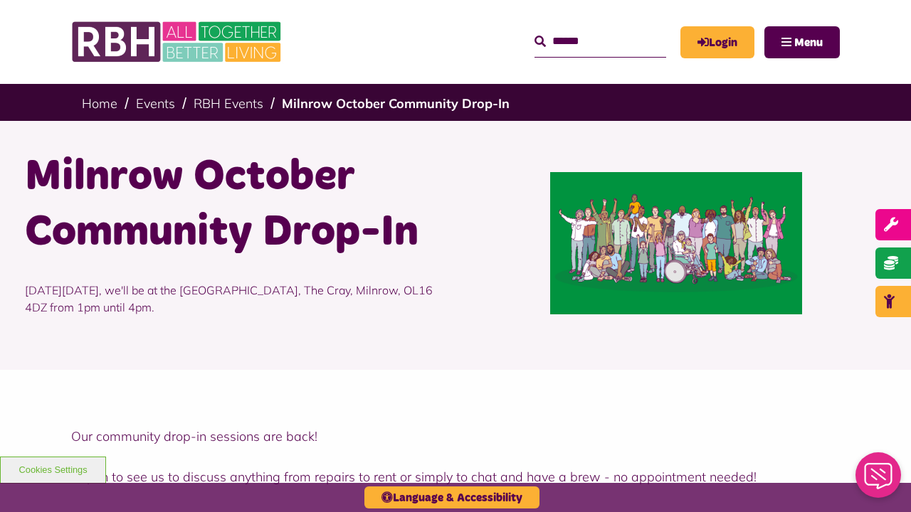
scroll to position [584, 0]
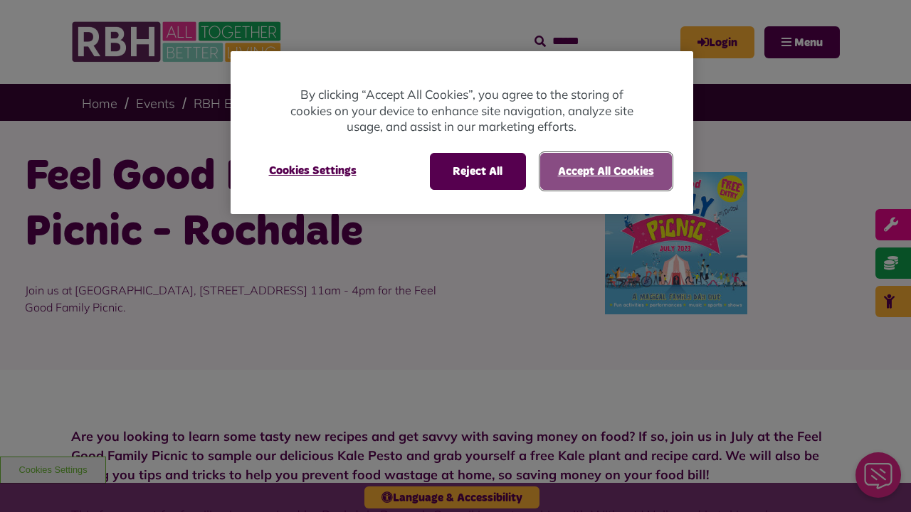
click at [605, 171] on button "Accept All Cookies" at bounding box center [606, 171] width 132 height 37
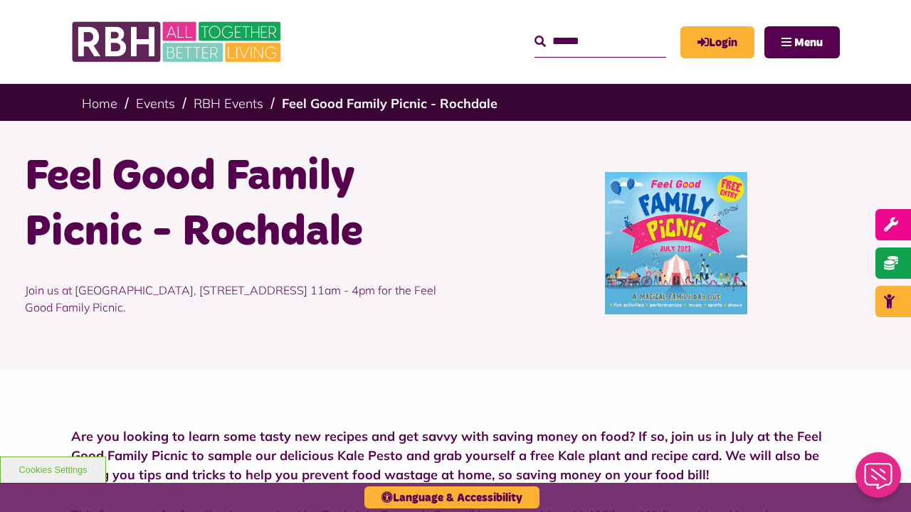
scroll to position [640, 0]
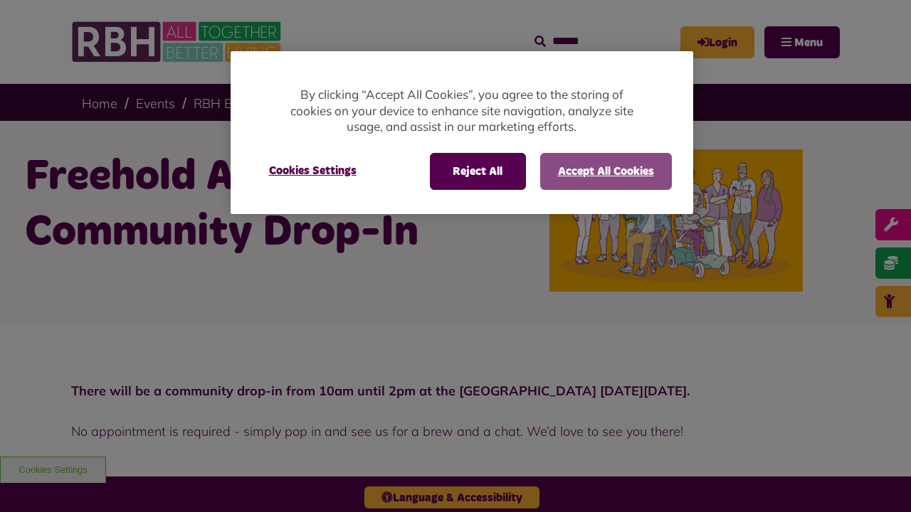
click at [605, 171] on button "Accept All Cookies" at bounding box center [606, 171] width 132 height 37
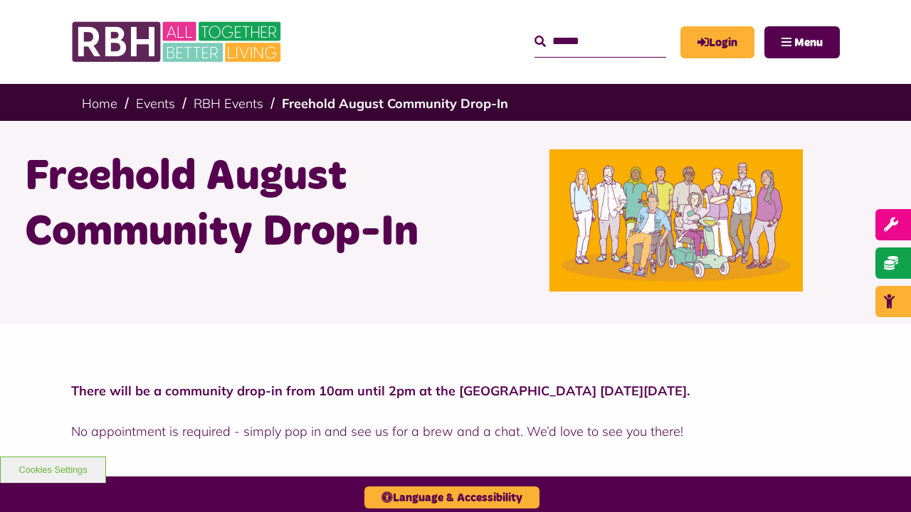
scroll to position [398, 0]
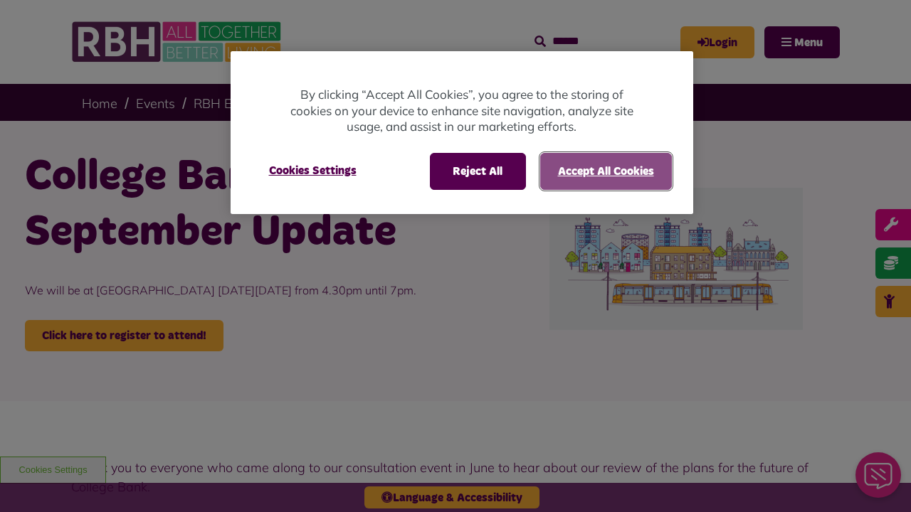
click at [605, 171] on button "Accept All Cookies" at bounding box center [606, 171] width 132 height 37
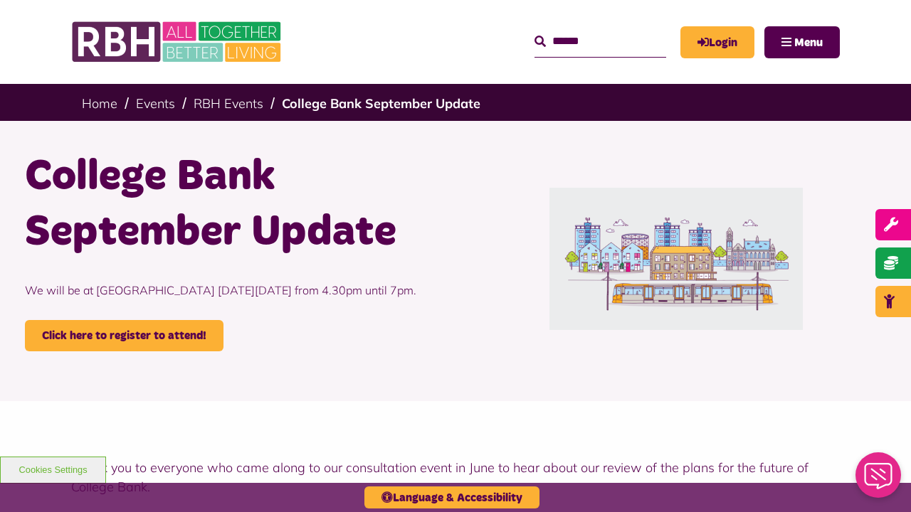
scroll to position [692, 0]
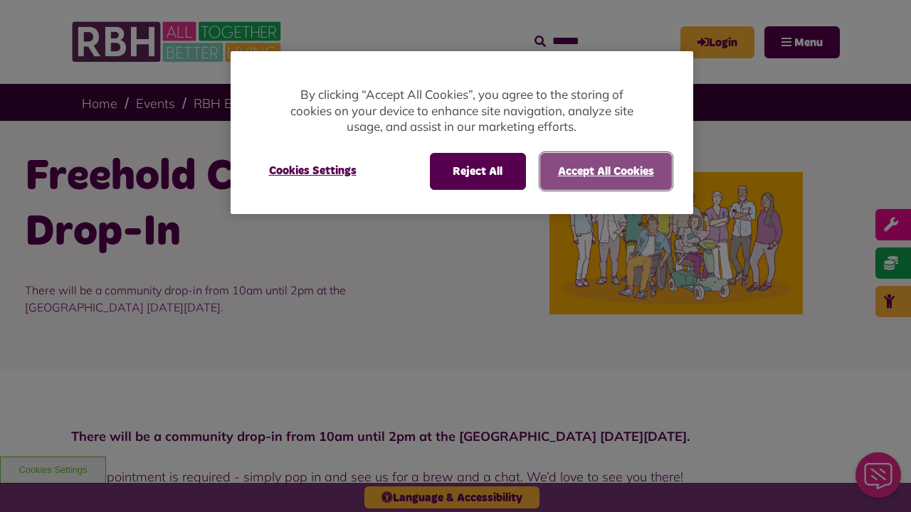
click at [605, 171] on button "Accept All Cookies" at bounding box center [606, 171] width 132 height 37
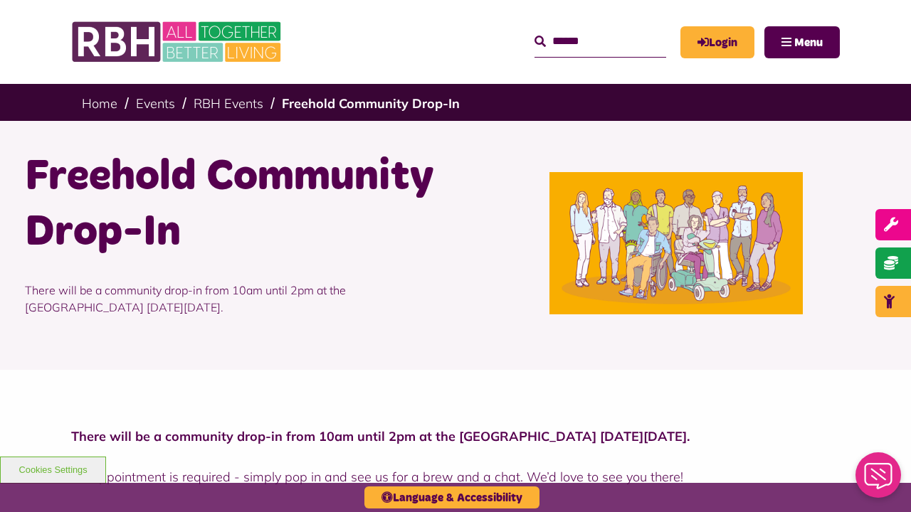
scroll to position [443, 0]
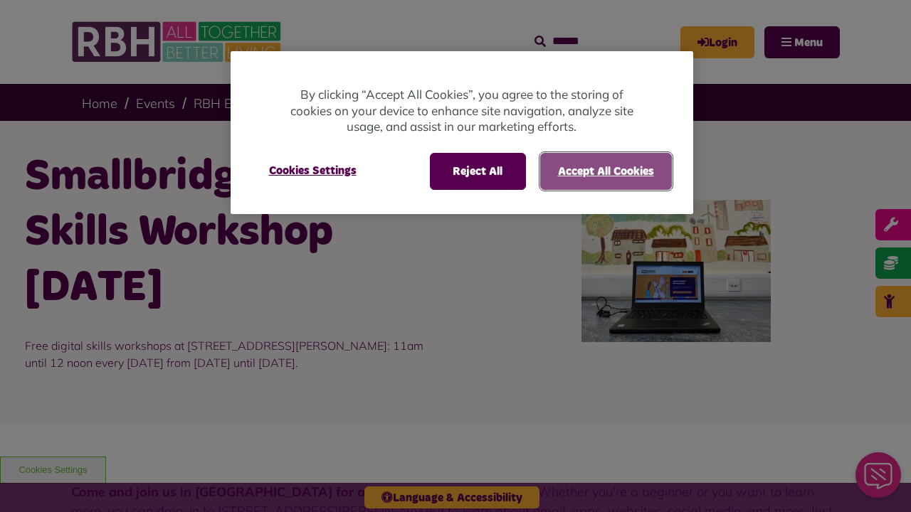
click at [605, 171] on button "Accept All Cookies" at bounding box center [606, 171] width 132 height 37
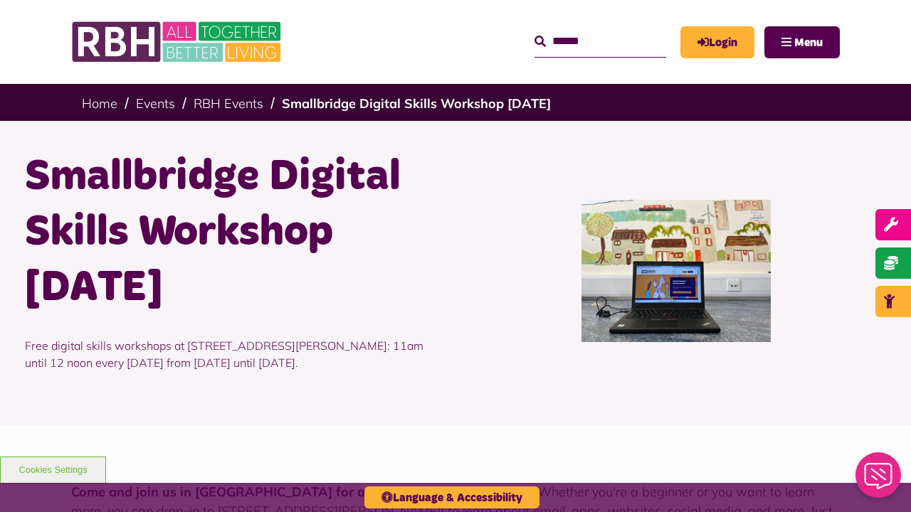
scroll to position [909, 0]
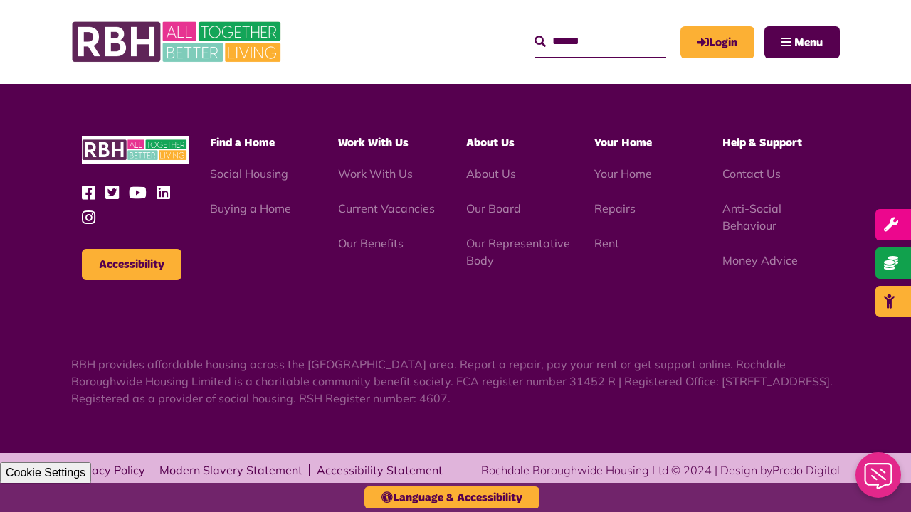
scroll to position [909, 0]
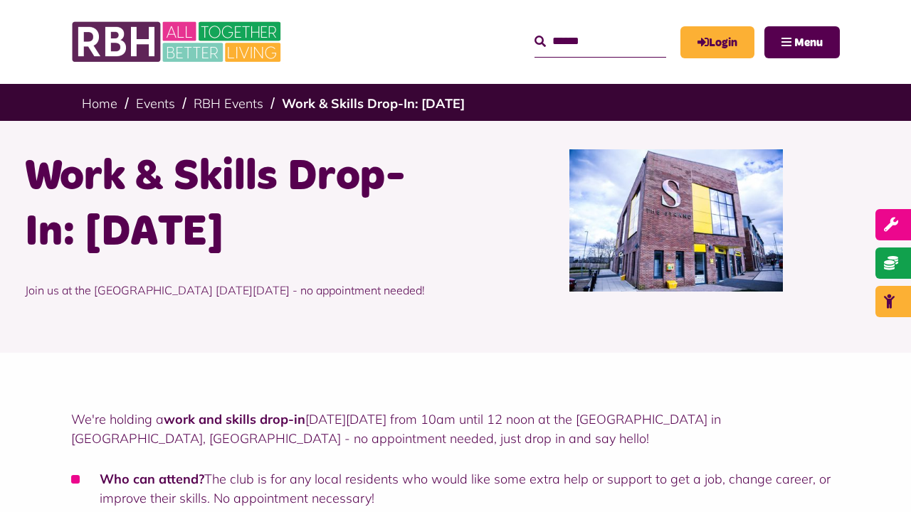
scroll to position [710, 0]
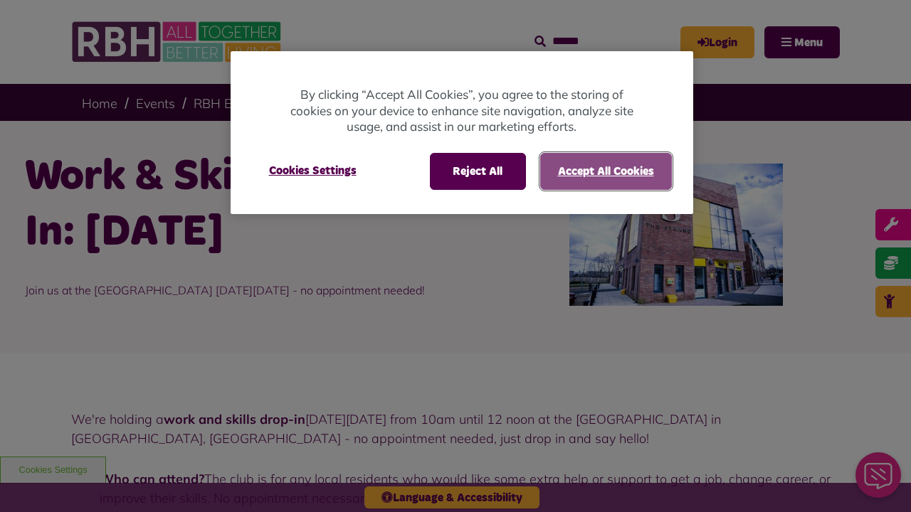
click at [605, 171] on button "Accept All Cookies" at bounding box center [606, 171] width 132 height 37
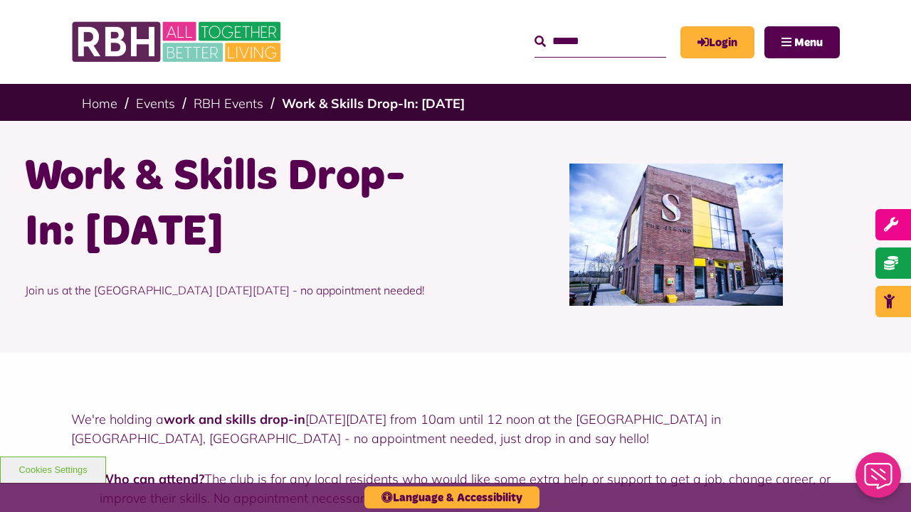
scroll to position [710, 0]
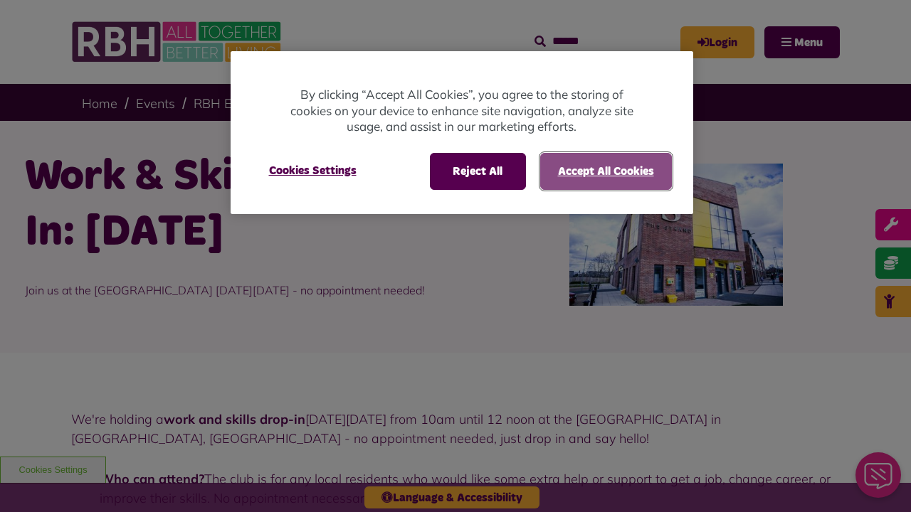
click at [605, 171] on button "Accept All Cookies" at bounding box center [606, 171] width 132 height 37
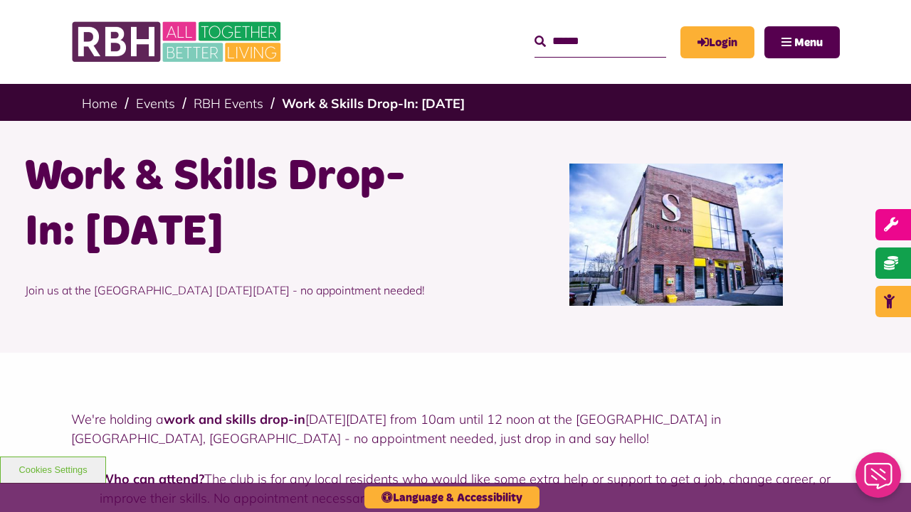
scroll to position [710, 0]
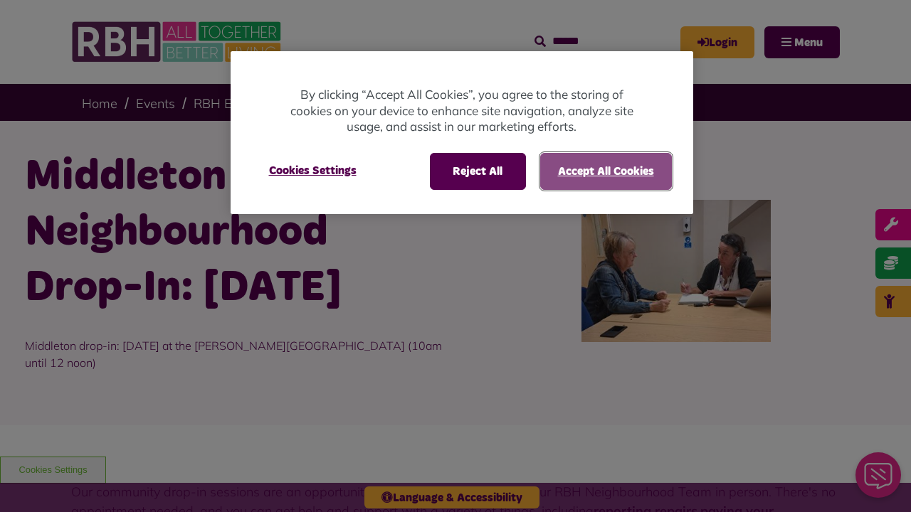
click at [605, 171] on button "Accept All Cookies" at bounding box center [606, 171] width 132 height 37
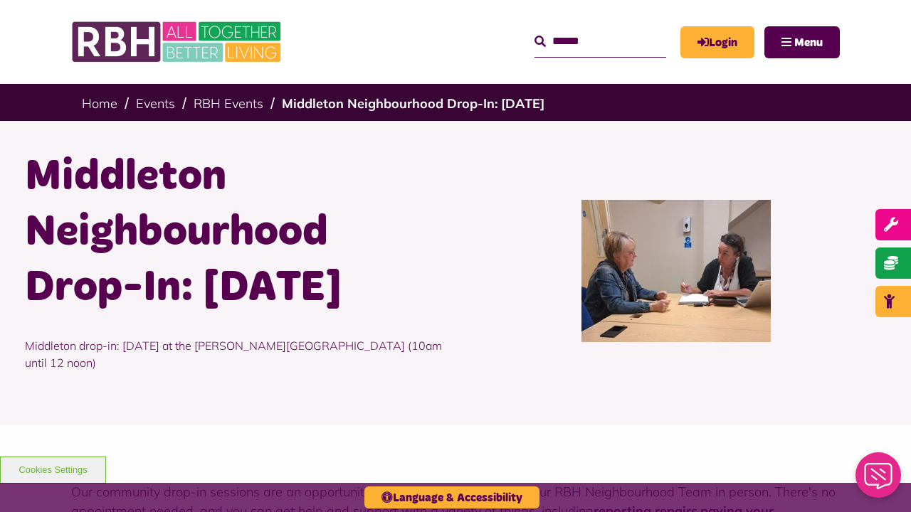
scroll to position [676, 0]
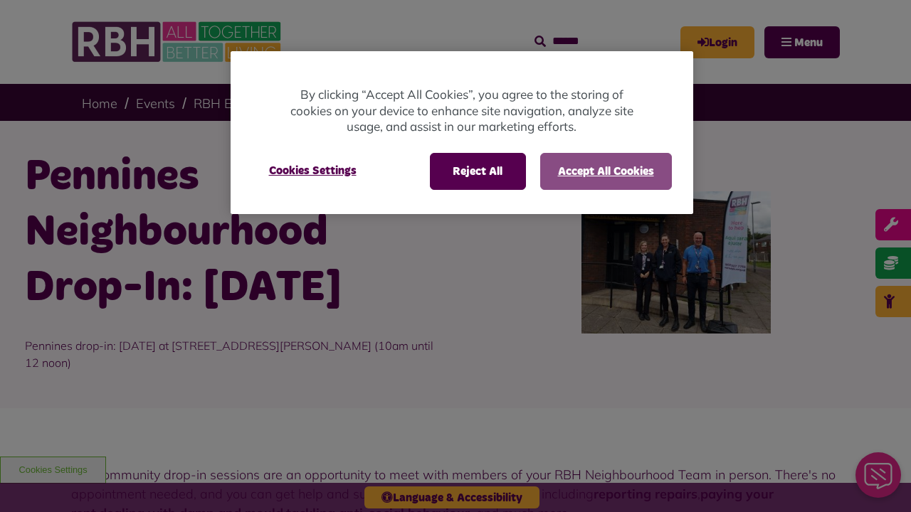
click at [605, 171] on button "Accept All Cookies" at bounding box center [606, 171] width 132 height 37
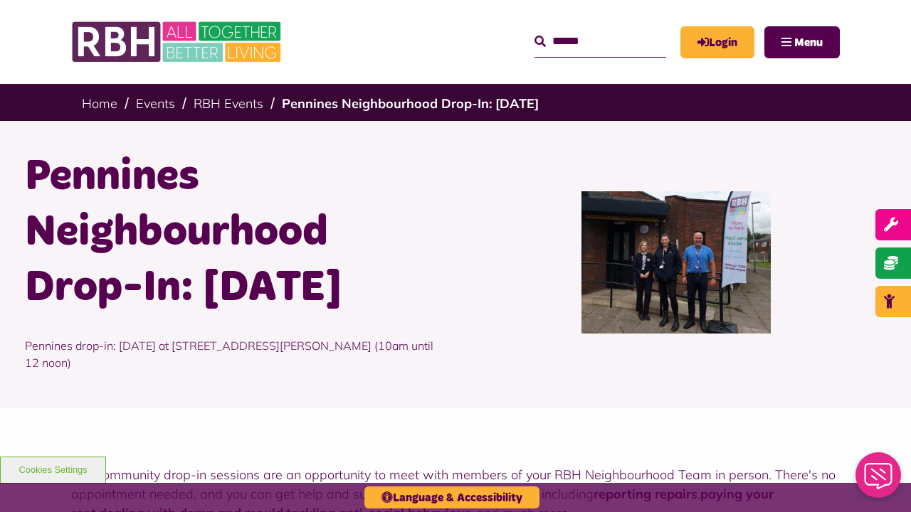
scroll to position [640, 0]
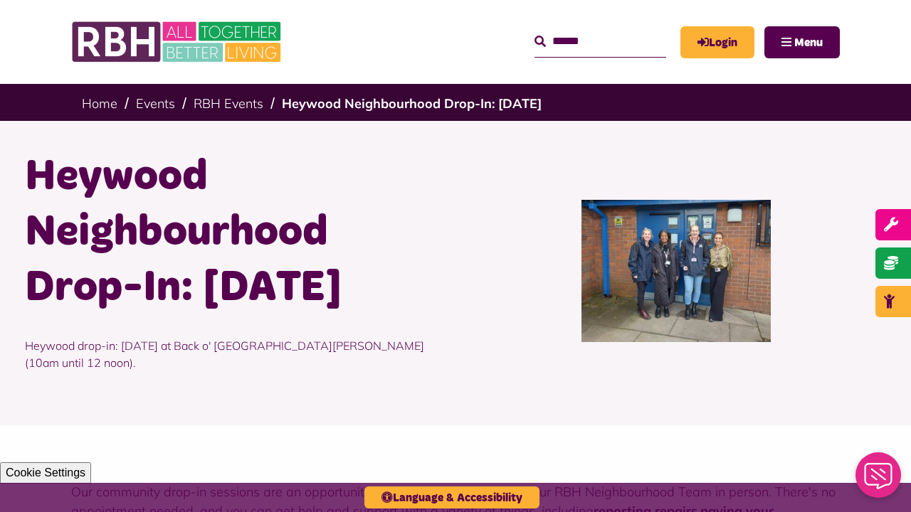
scroll to position [697, 0]
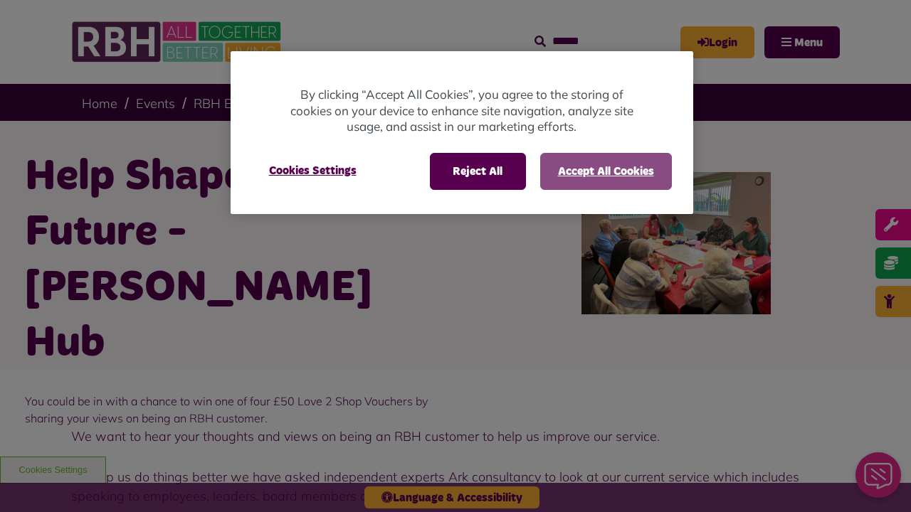
click at [605, 171] on button "Accept All Cookies" at bounding box center [606, 171] width 132 height 37
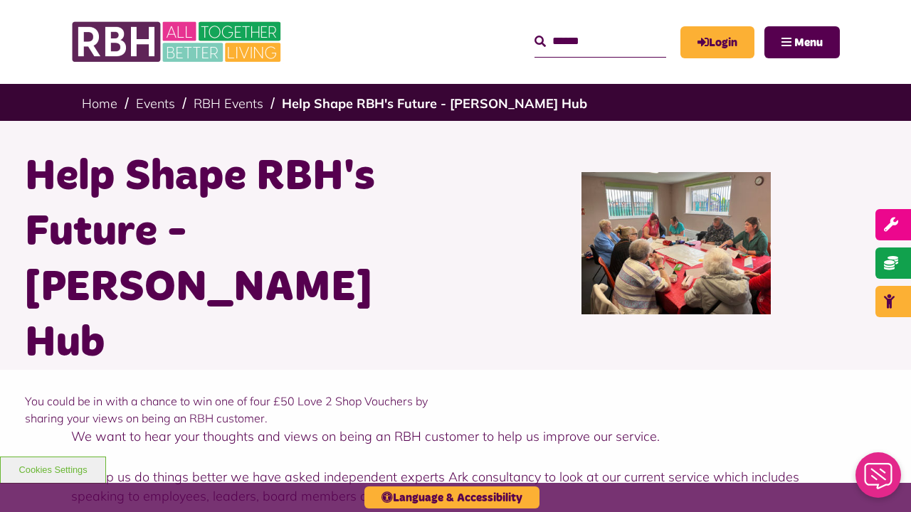
scroll to position [939, 0]
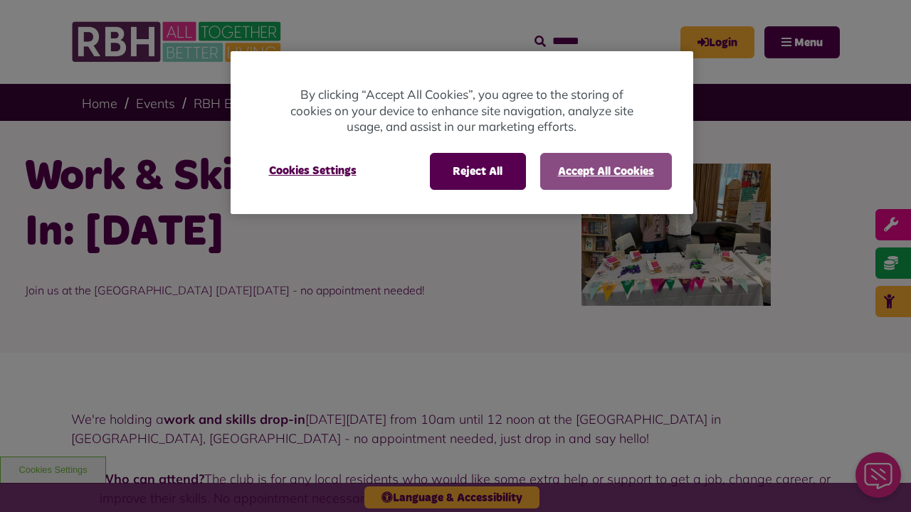
click at [605, 171] on button "Accept All Cookies" at bounding box center [606, 171] width 132 height 37
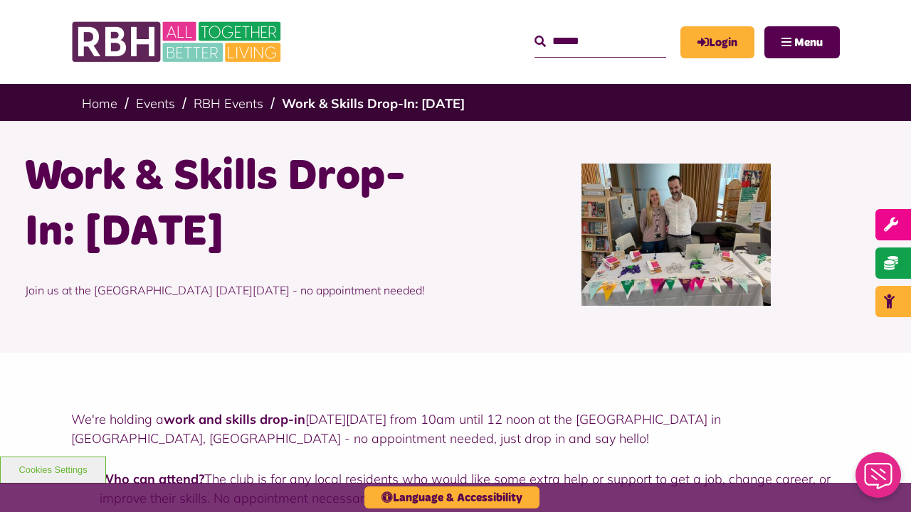
scroll to position [710, 0]
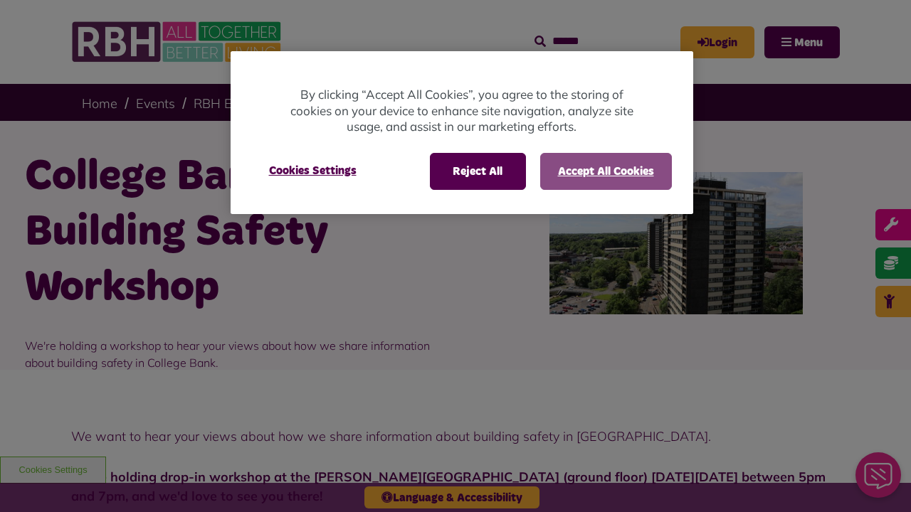
click at [605, 171] on button "Accept All Cookies" at bounding box center [606, 171] width 132 height 37
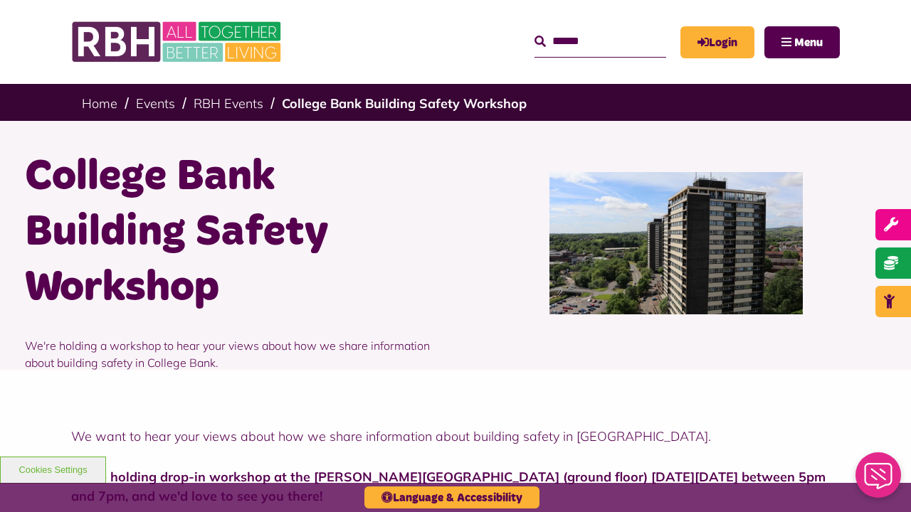
scroll to position [503, 0]
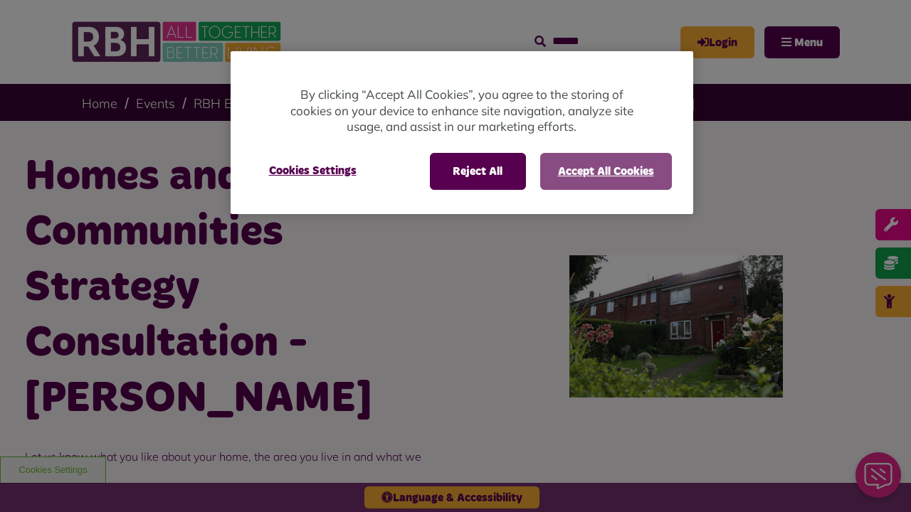
click at [605, 171] on button "Accept All Cookies" at bounding box center [606, 171] width 132 height 37
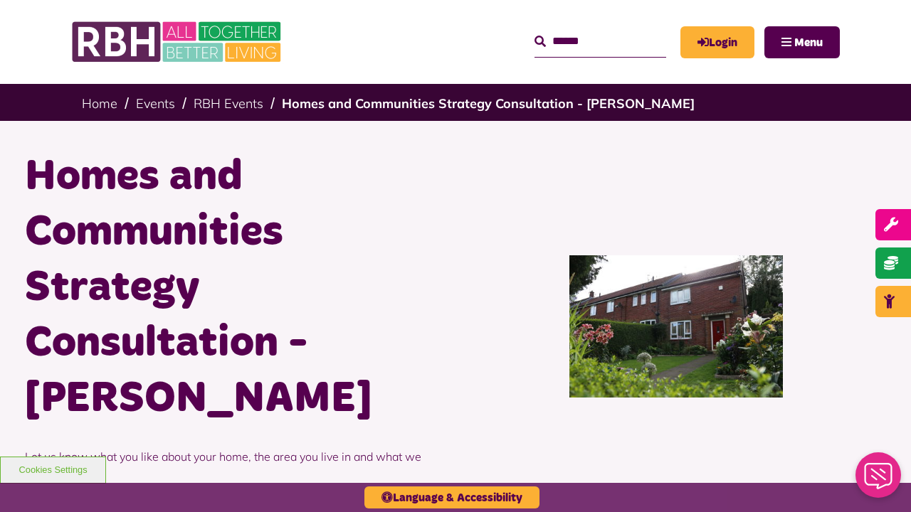
scroll to position [1002, 0]
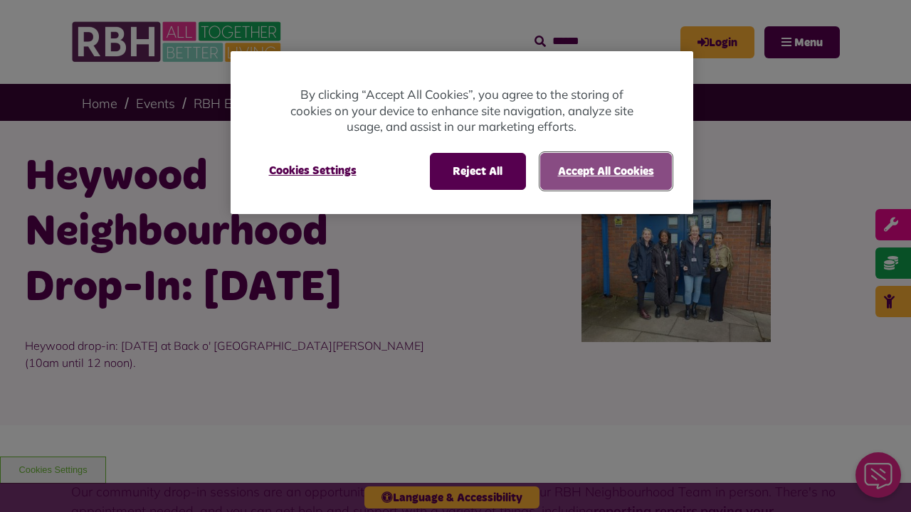
click at [605, 171] on button "Accept All Cookies" at bounding box center [606, 171] width 132 height 37
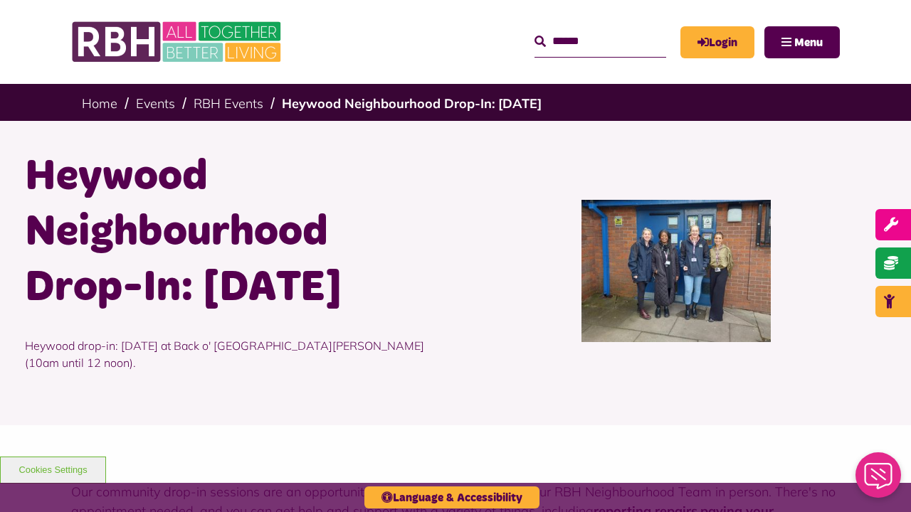
scroll to position [657, 0]
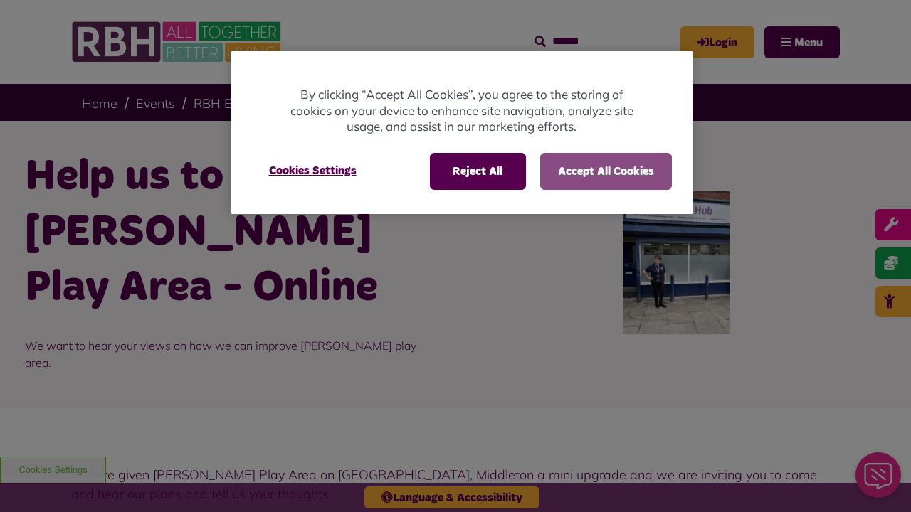
click at [605, 171] on button "Accept All Cookies" at bounding box center [606, 171] width 132 height 37
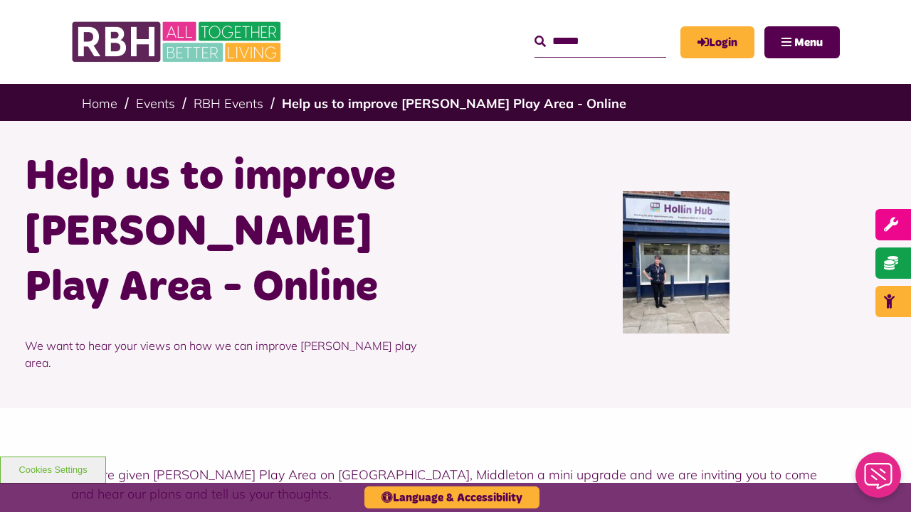
scroll to position [716, 0]
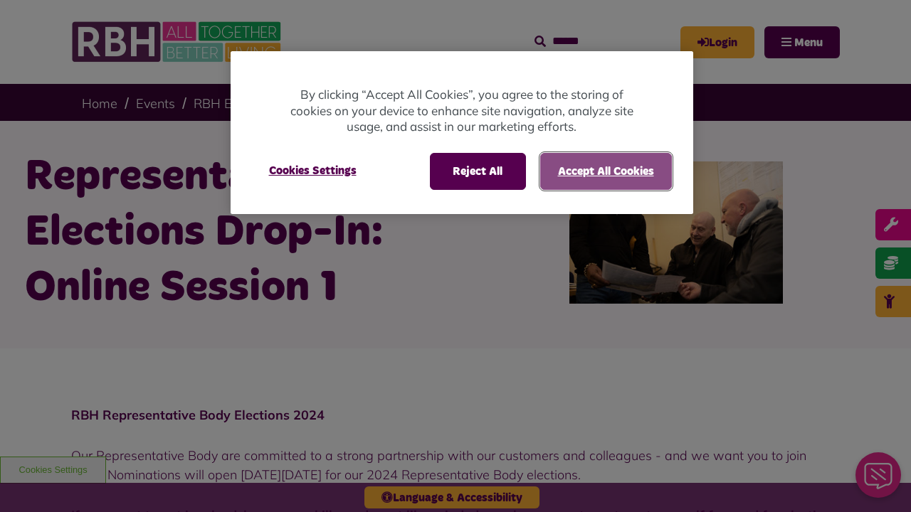
click at [605, 171] on button "Accept All Cookies" at bounding box center [606, 171] width 132 height 37
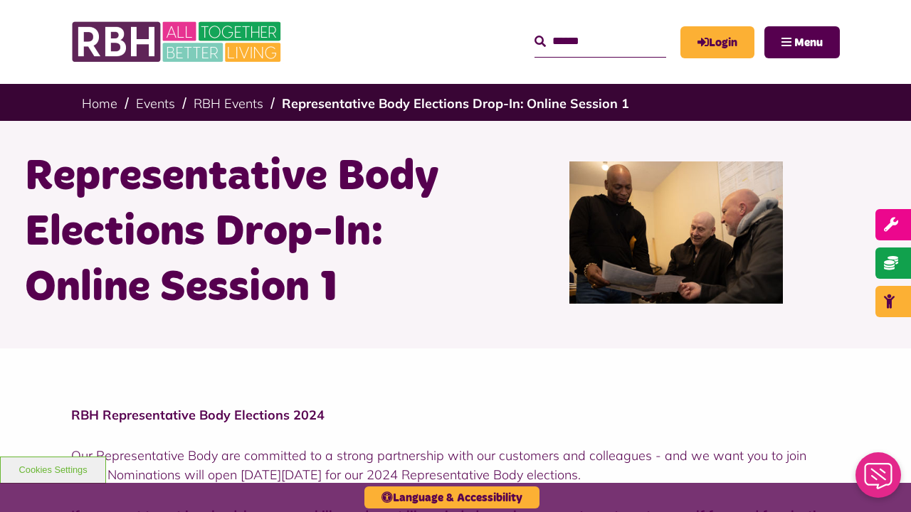
scroll to position [826, 0]
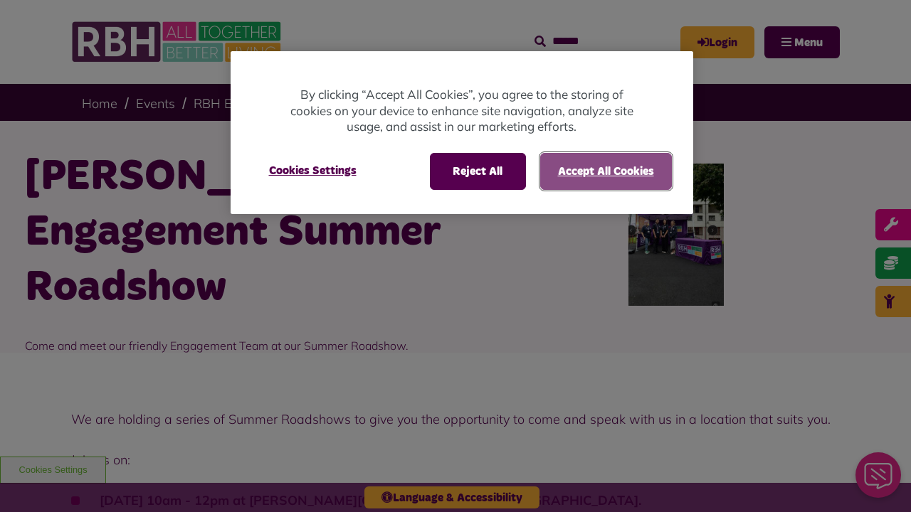
click at [605, 171] on button "Accept All Cookies" at bounding box center [606, 171] width 132 height 37
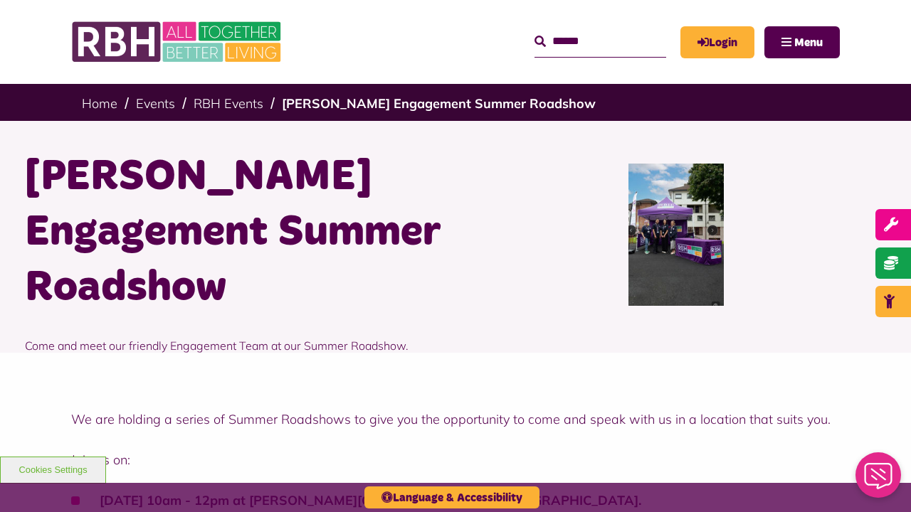
scroll to position [958, 0]
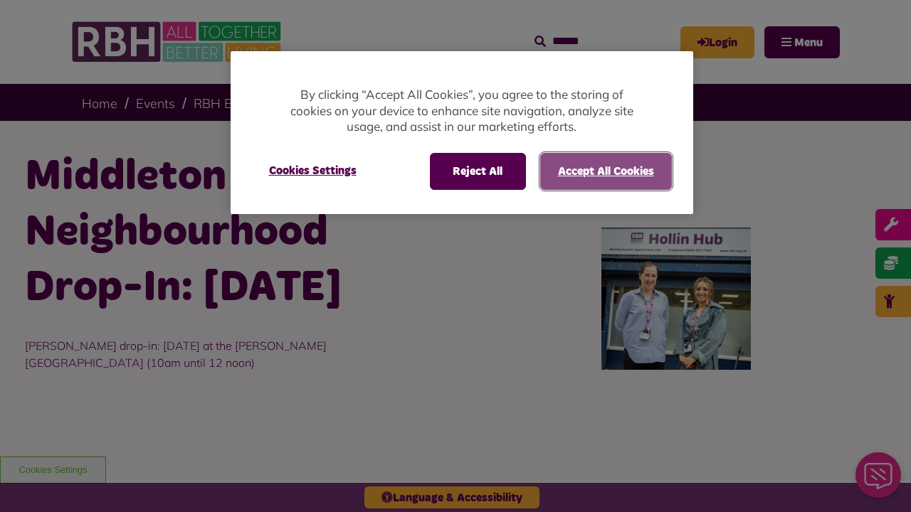
click at [605, 171] on button "Accept All Cookies" at bounding box center [606, 171] width 132 height 37
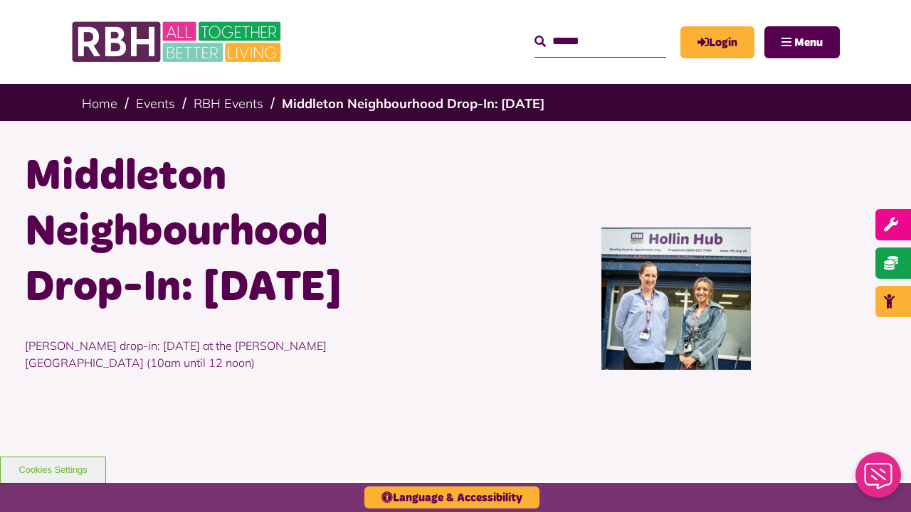
scroll to position [712, 0]
